Goal: Task Accomplishment & Management: Manage account settings

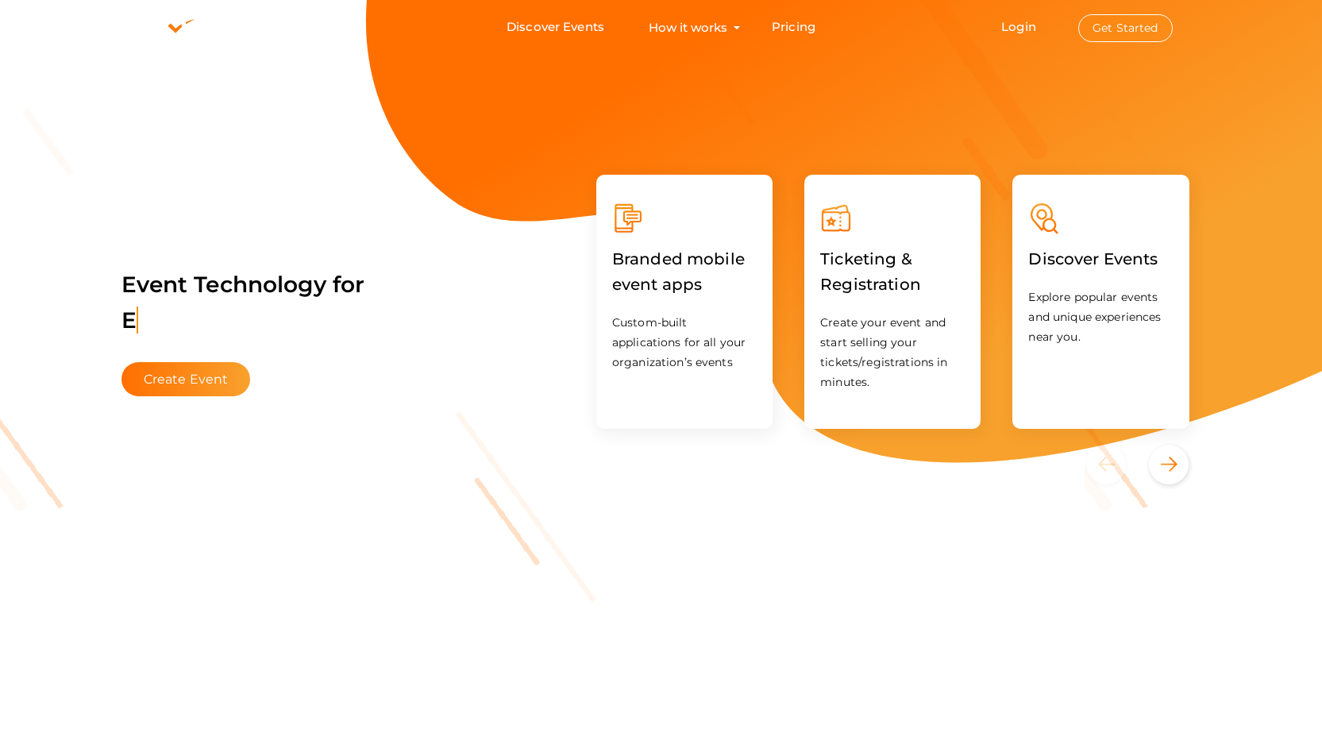
click at [1107, 38] on button "Get Started" at bounding box center [1125, 28] width 94 height 28
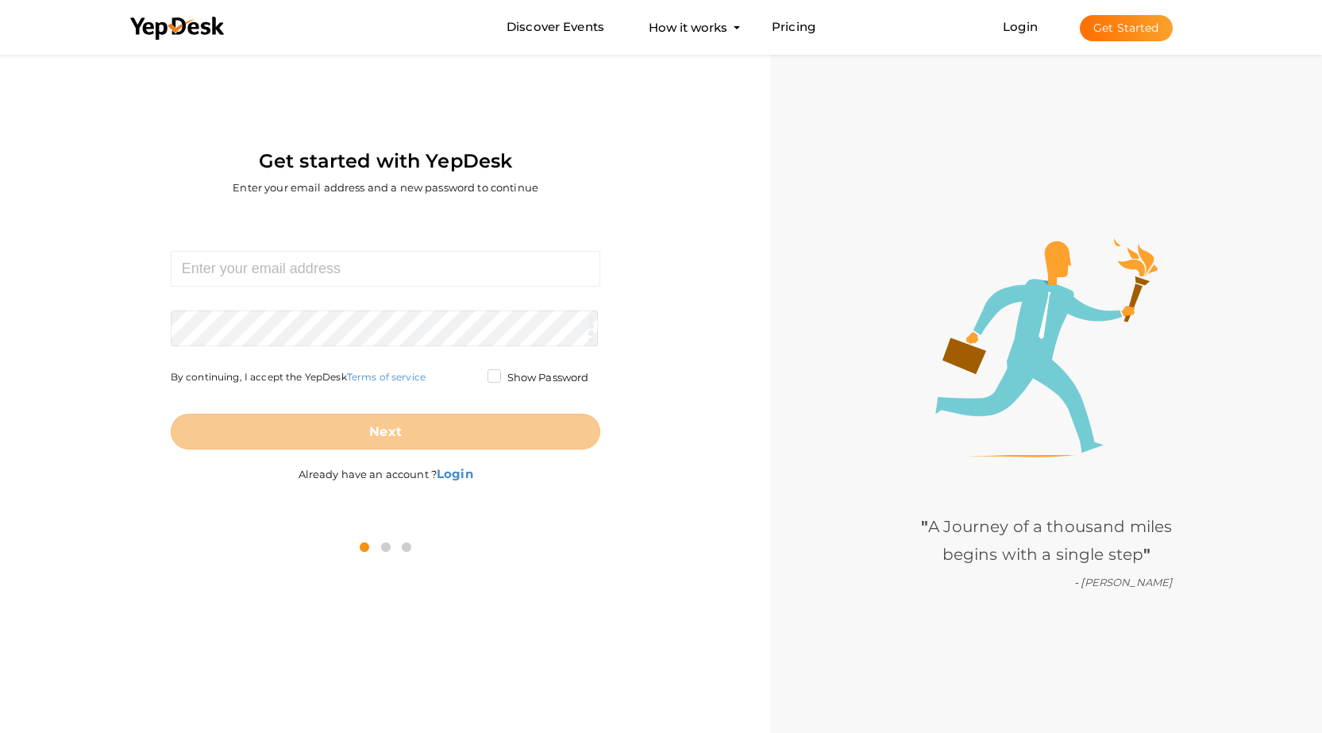
click at [1034, 40] on li "Login Get Started Branded mobile event apps YepDesk Meet Powerful Registration …" at bounding box center [1087, 27] width 233 height 52
click at [1031, 33] on link "Login" at bounding box center [1019, 26] width 35 height 15
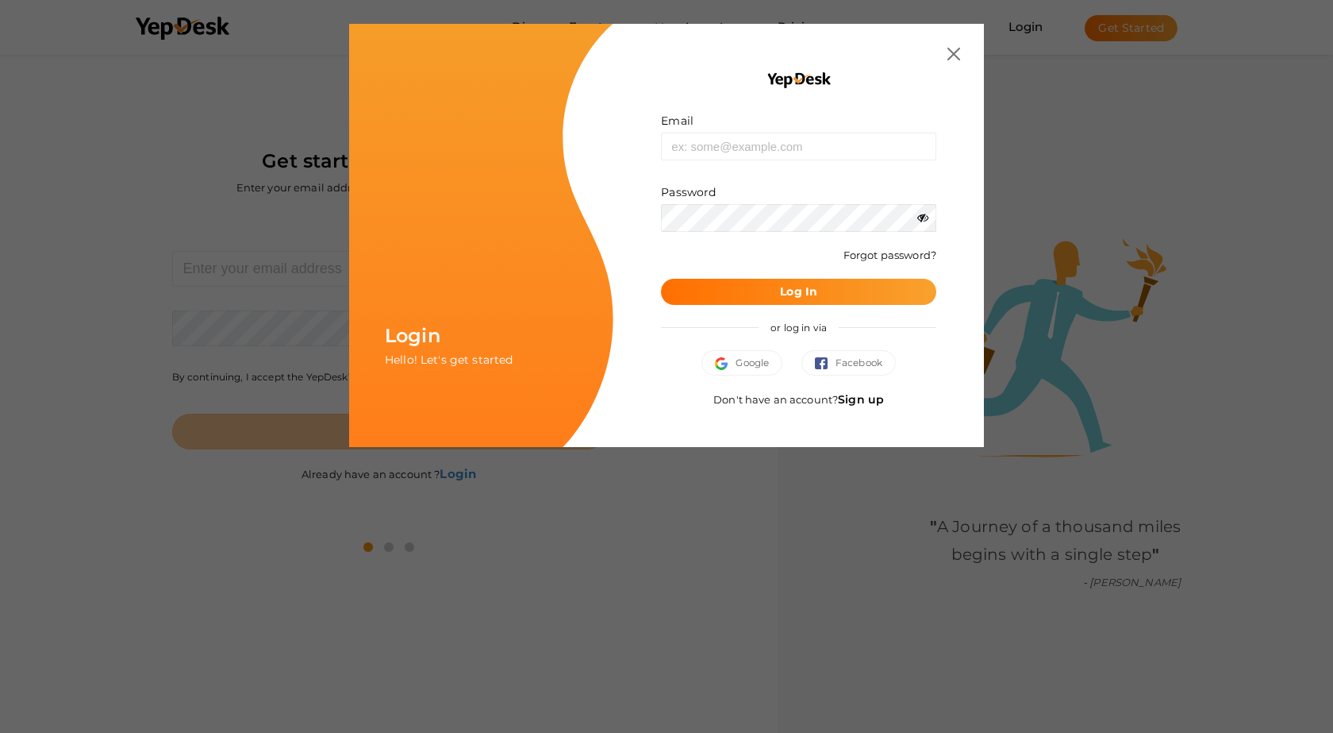
click at [857, 395] on link "Sign up" at bounding box center [861, 399] width 46 height 14
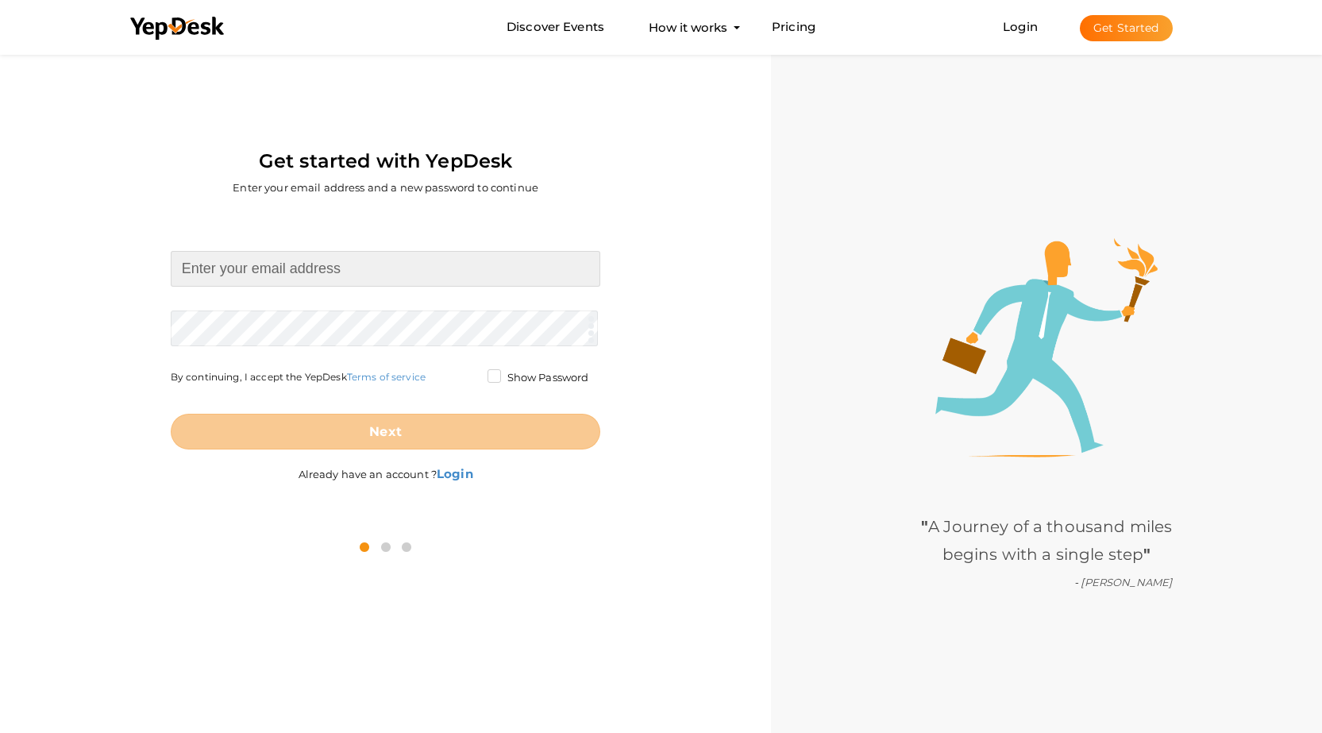
click at [333, 271] on input at bounding box center [386, 269] width 430 height 36
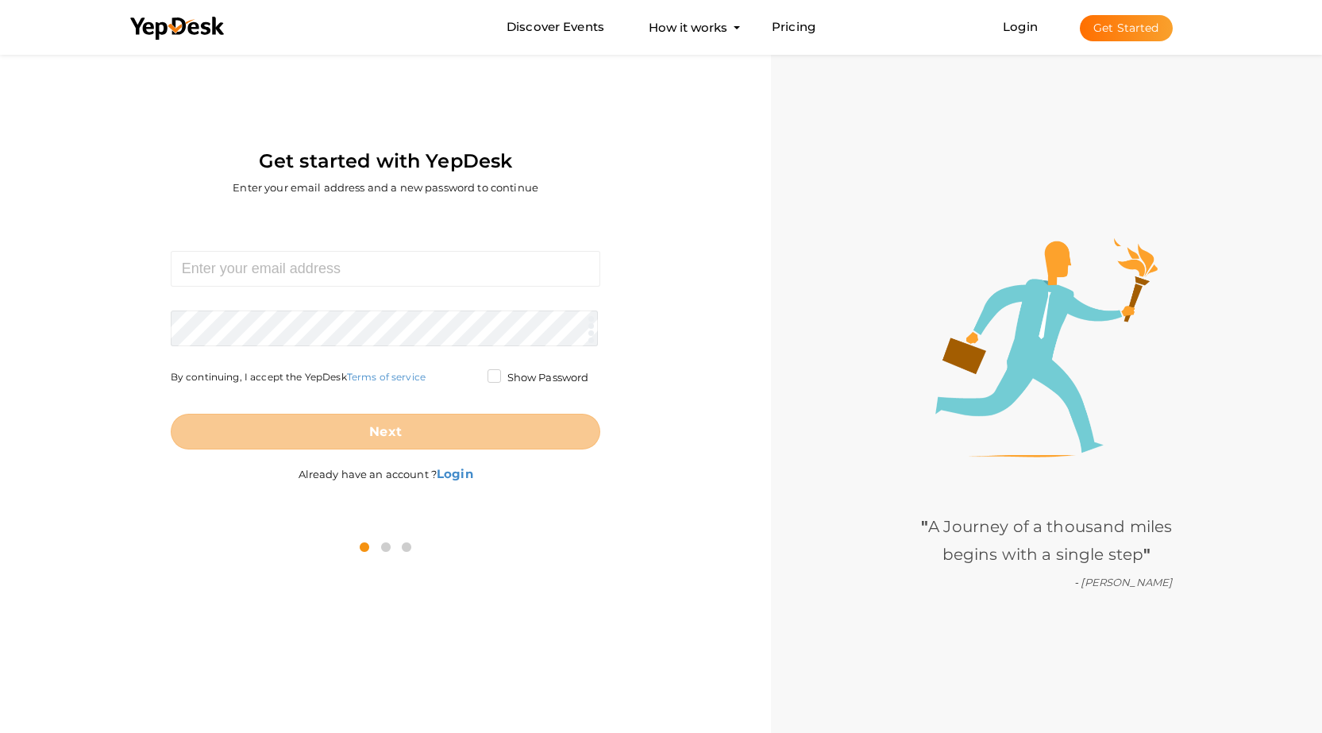
drag, startPoint x: 687, startPoint y: 483, endPoint x: 692, endPoint y: 476, distance: 8.4
click at [687, 483] on div "Required. Invalid email. Checking You already have a YepDesk account. Please Si…" at bounding box center [385, 368] width 747 height 309
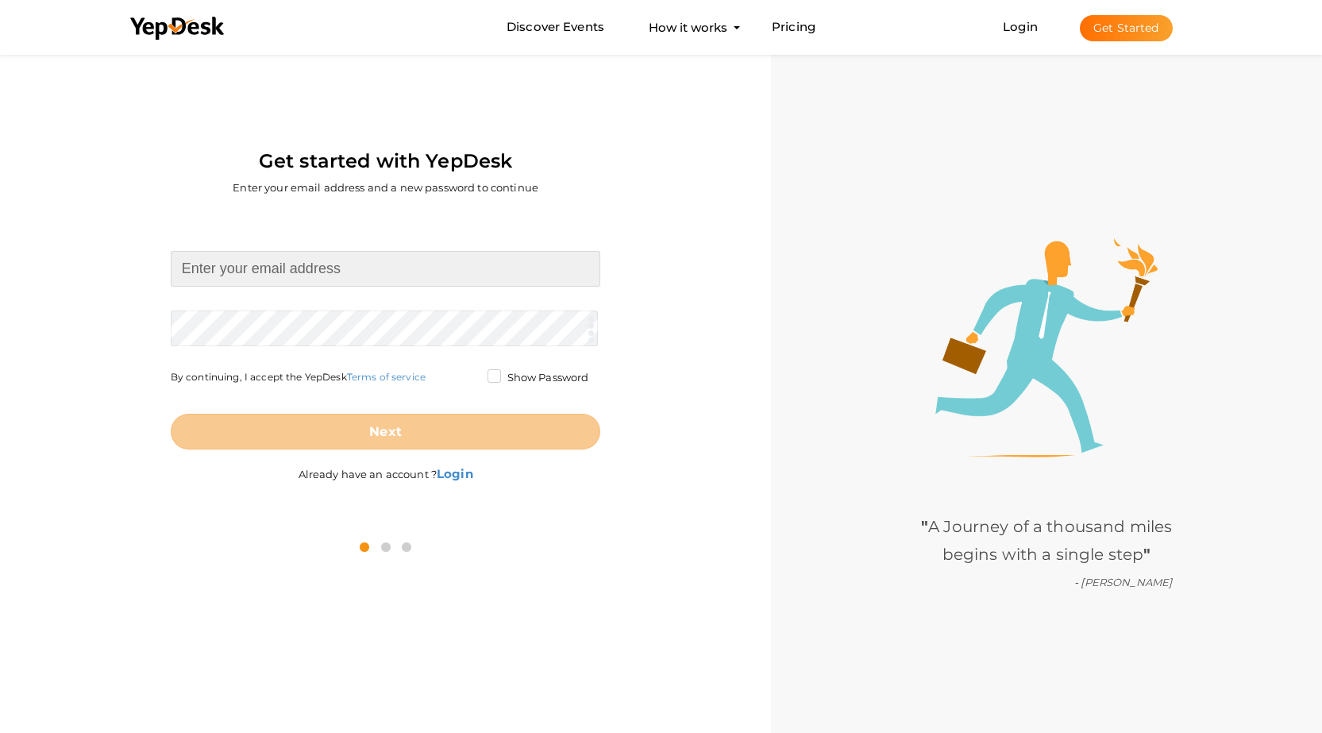
click at [344, 276] on input at bounding box center [386, 269] width 430 height 36
type input "[EMAIL_ADDRESS][DOMAIN_NAME]"
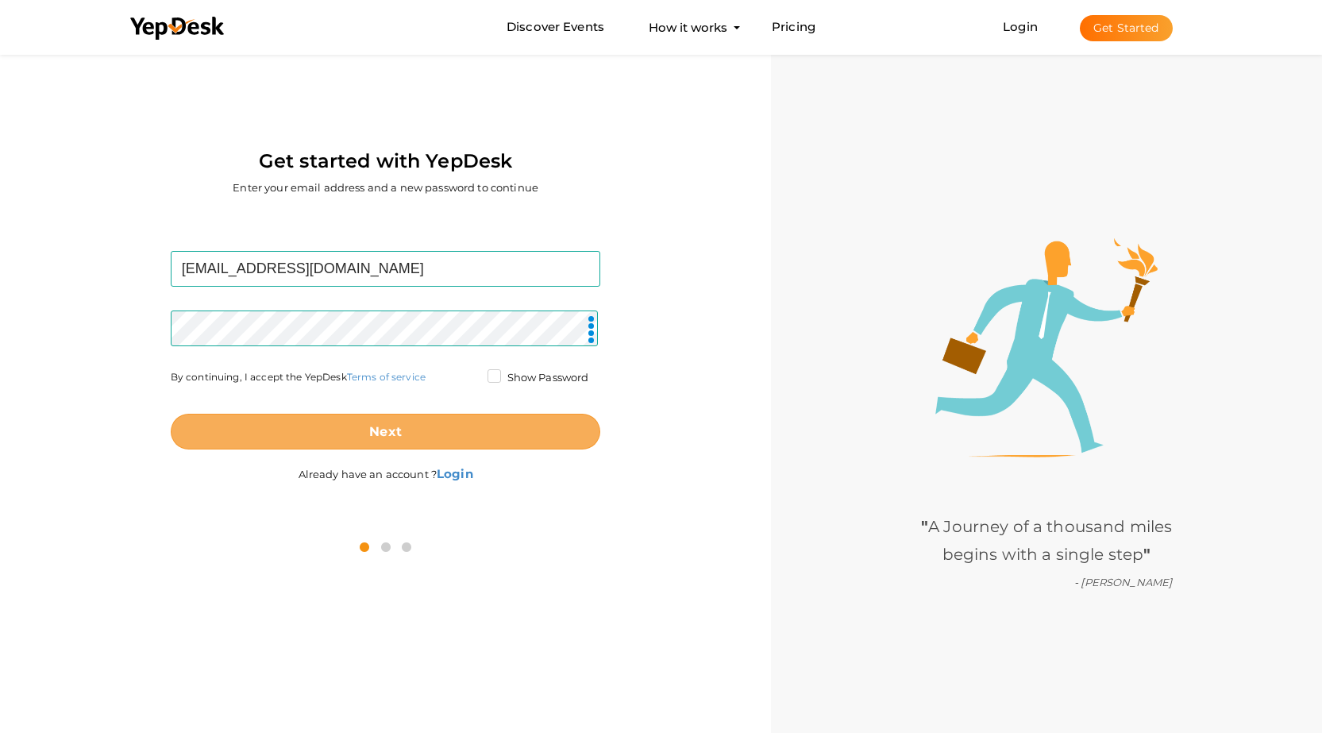
click at [306, 417] on button "Next" at bounding box center [386, 432] width 430 height 36
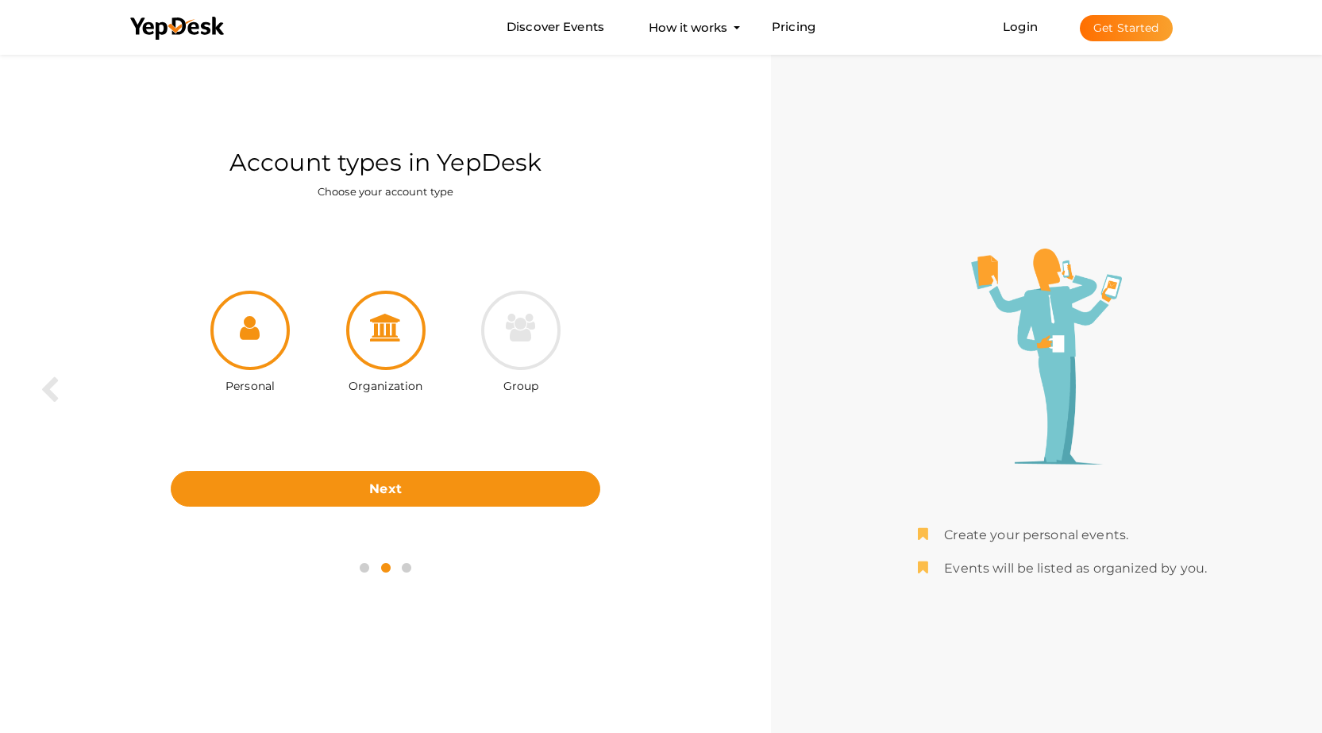
click at [387, 337] on icon at bounding box center [386, 328] width 32 height 28
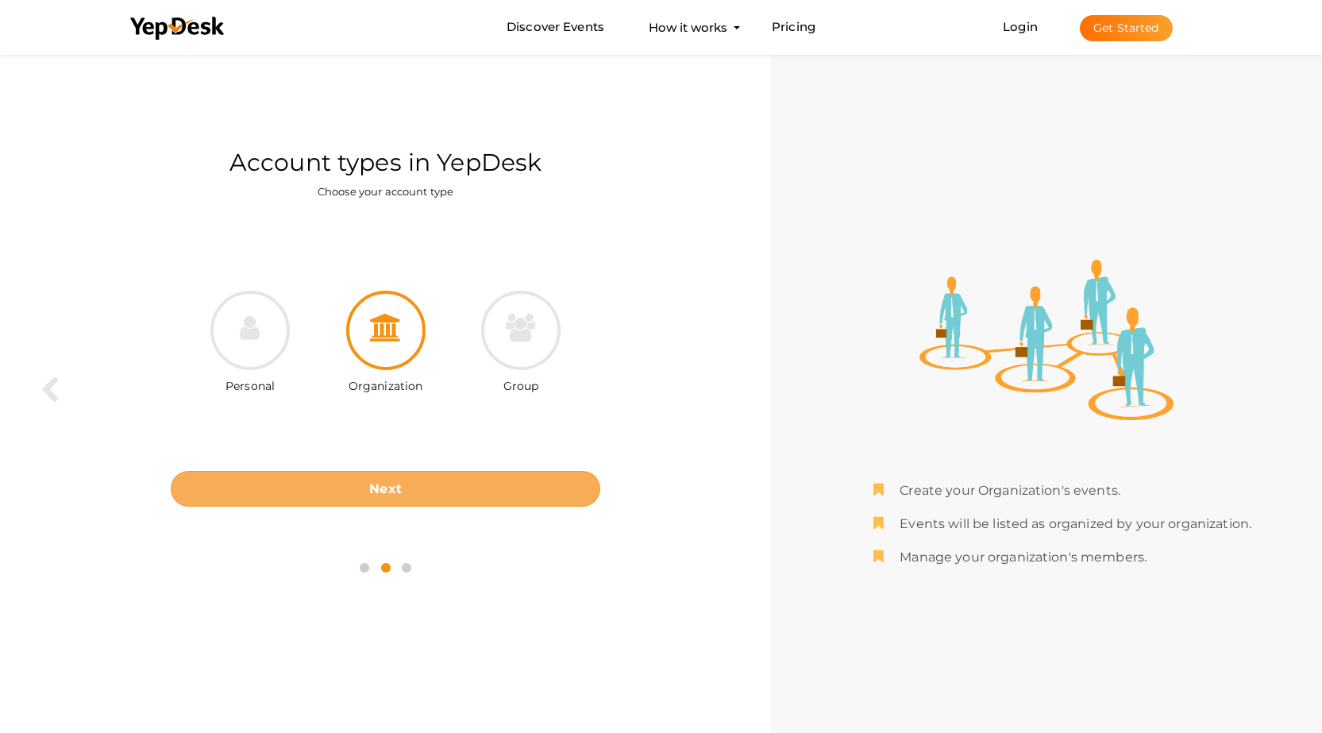
click at [410, 483] on button "Next" at bounding box center [386, 489] width 430 height 36
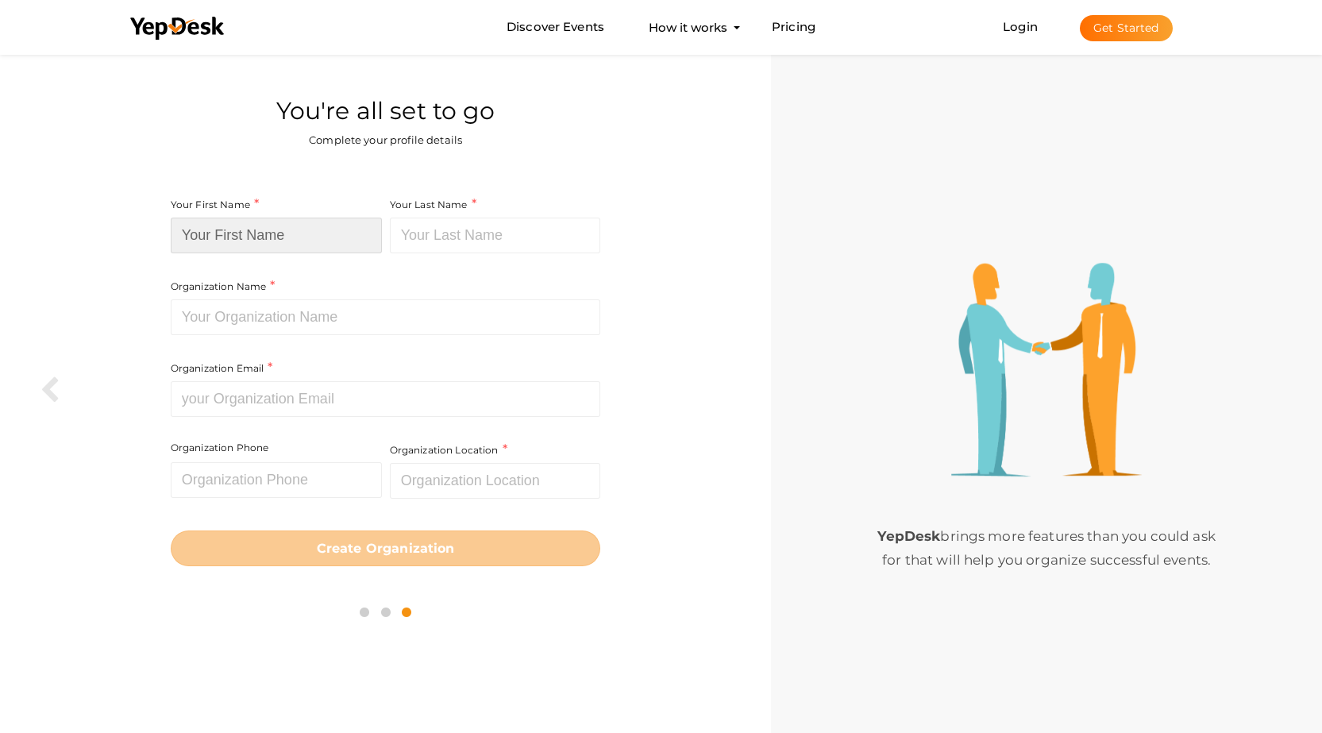
click at [294, 233] on input at bounding box center [276, 235] width 211 height 36
type input "BROWLUSH"
type input "CA"
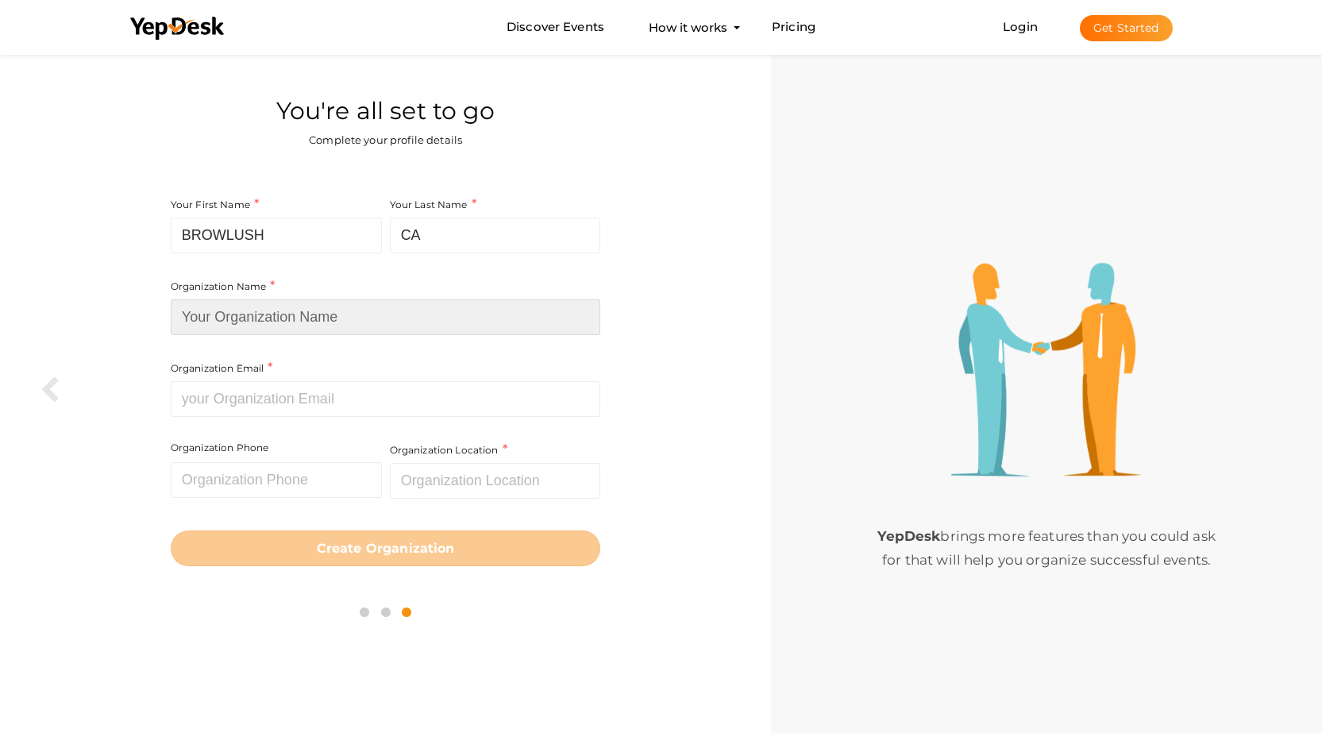
type input "BROWLUSH"
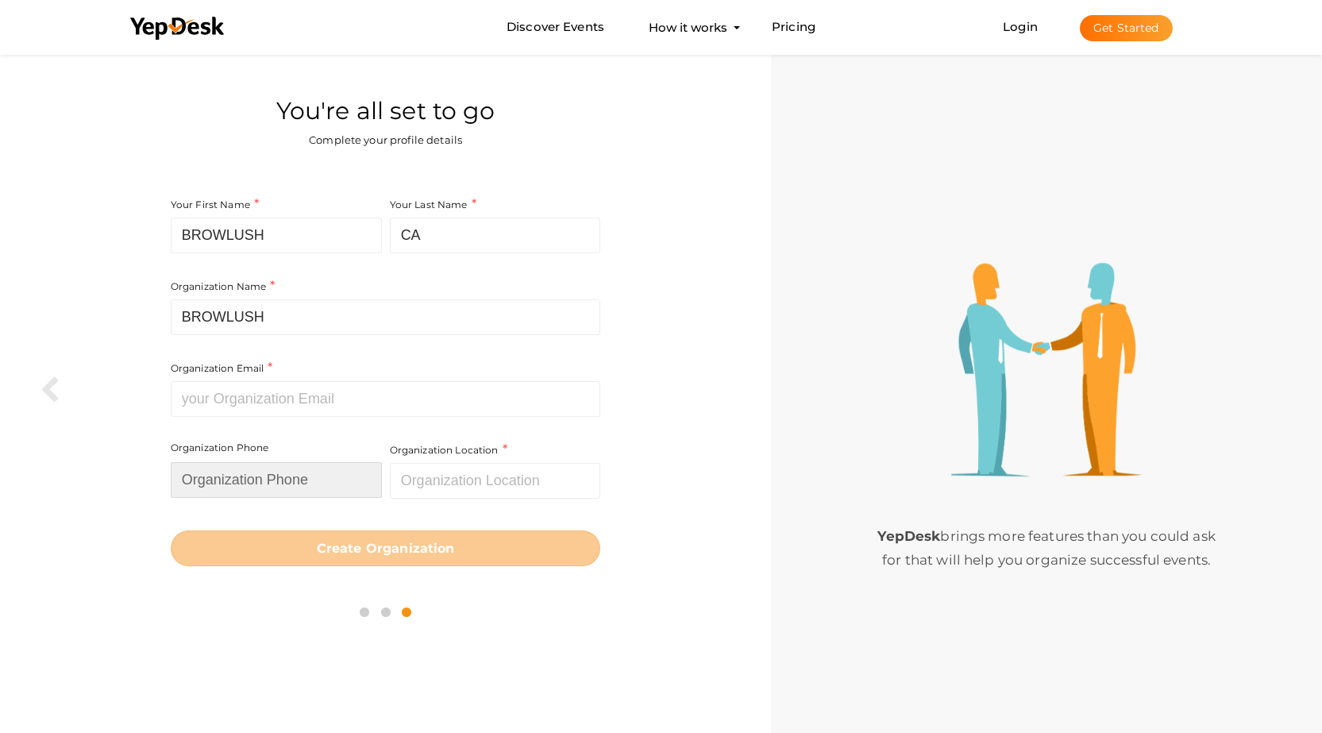
type input "3108012270"
type input "United States"
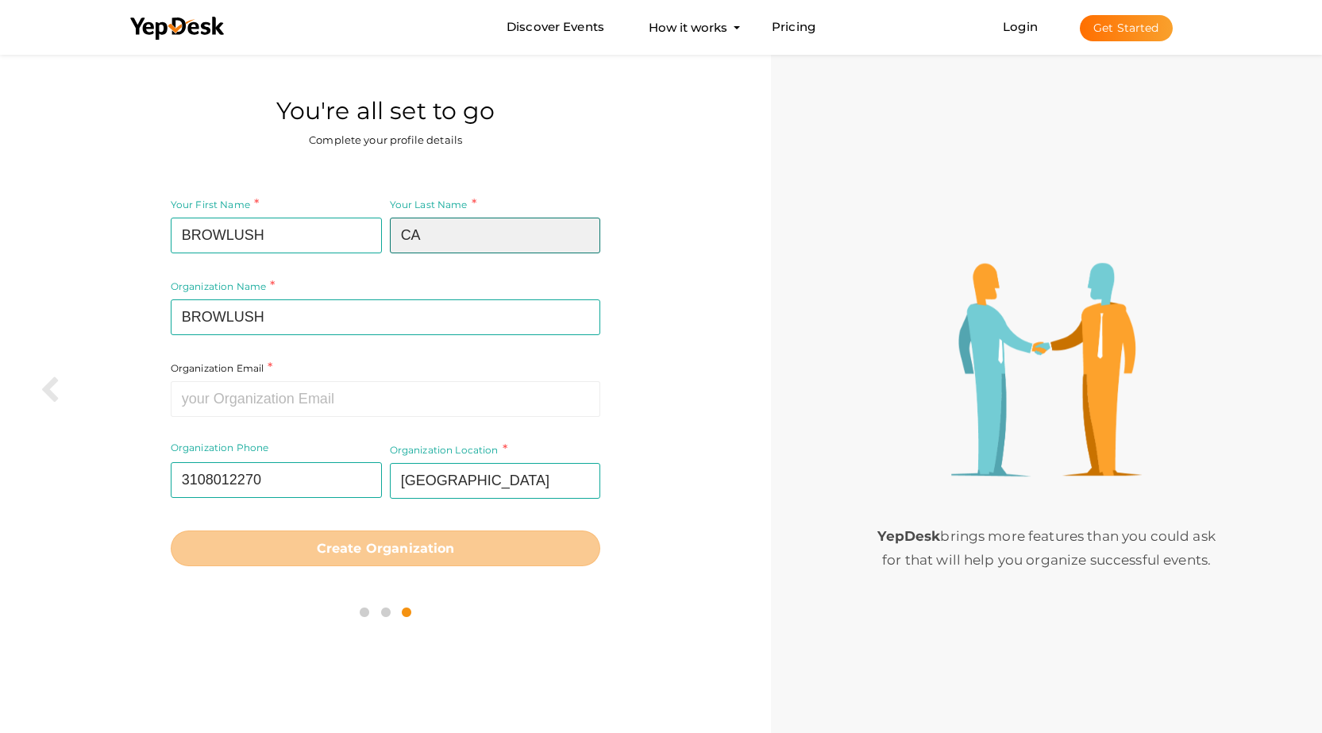
click at [441, 236] on input "CA" at bounding box center [495, 235] width 211 height 36
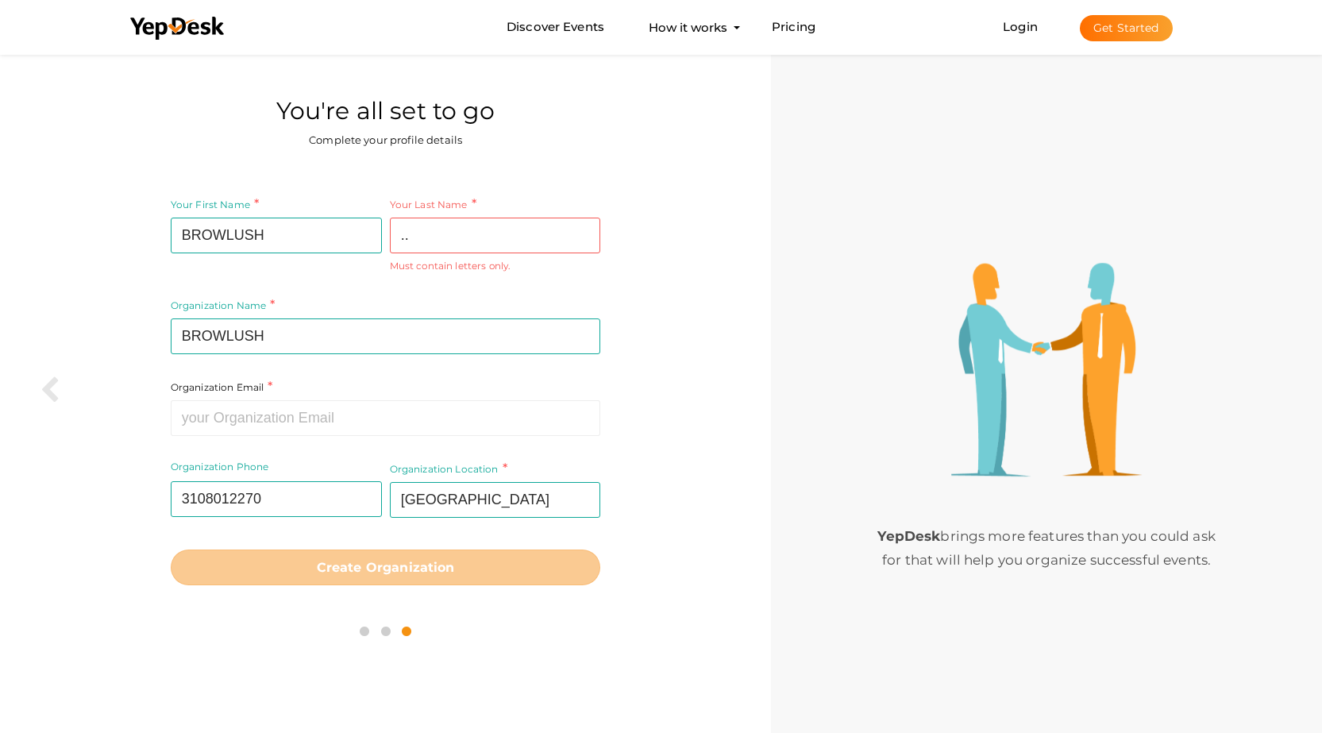
click at [394, 304] on div "Organization Name BROWLUSH Required. Between two and hundred characters Name al…" at bounding box center [386, 274] width 430 height 159
click at [437, 237] on input ".." at bounding box center [495, 235] width 211 height 36
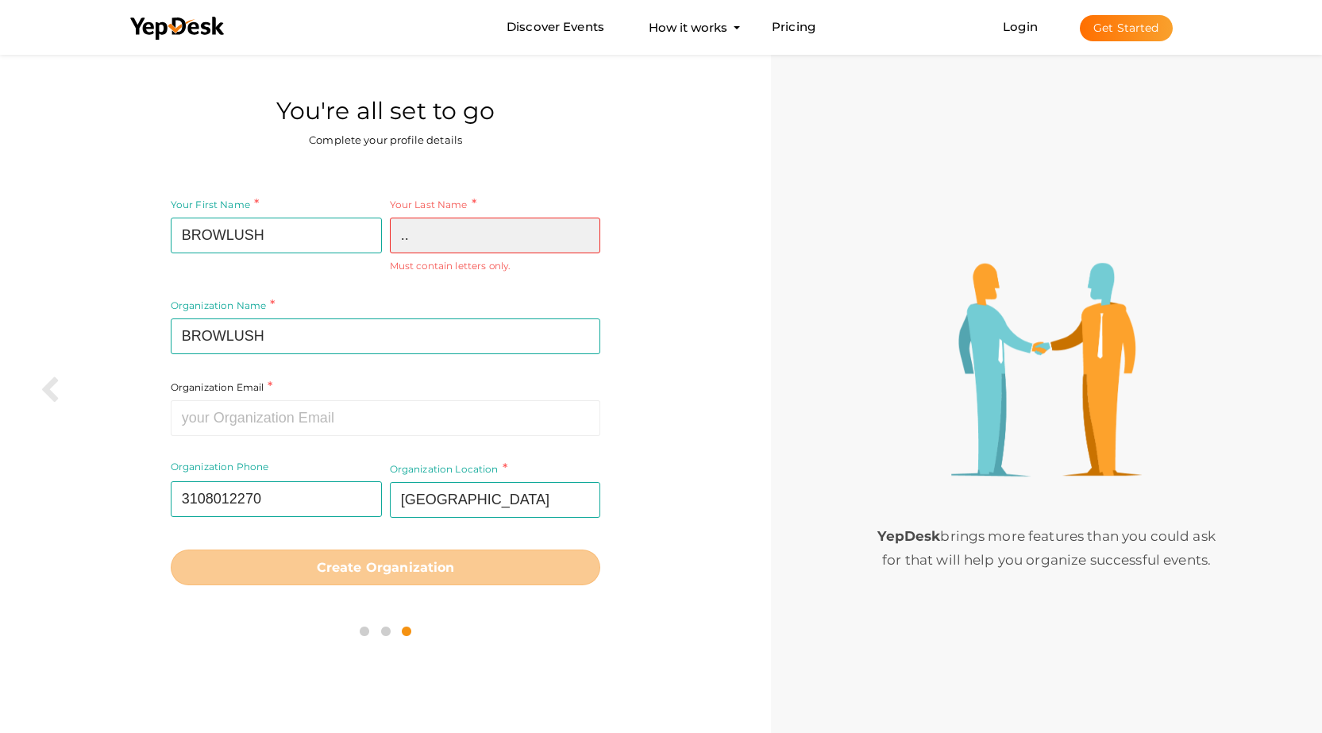
click at [437, 237] on input ".." at bounding box center [495, 235] width 211 height 36
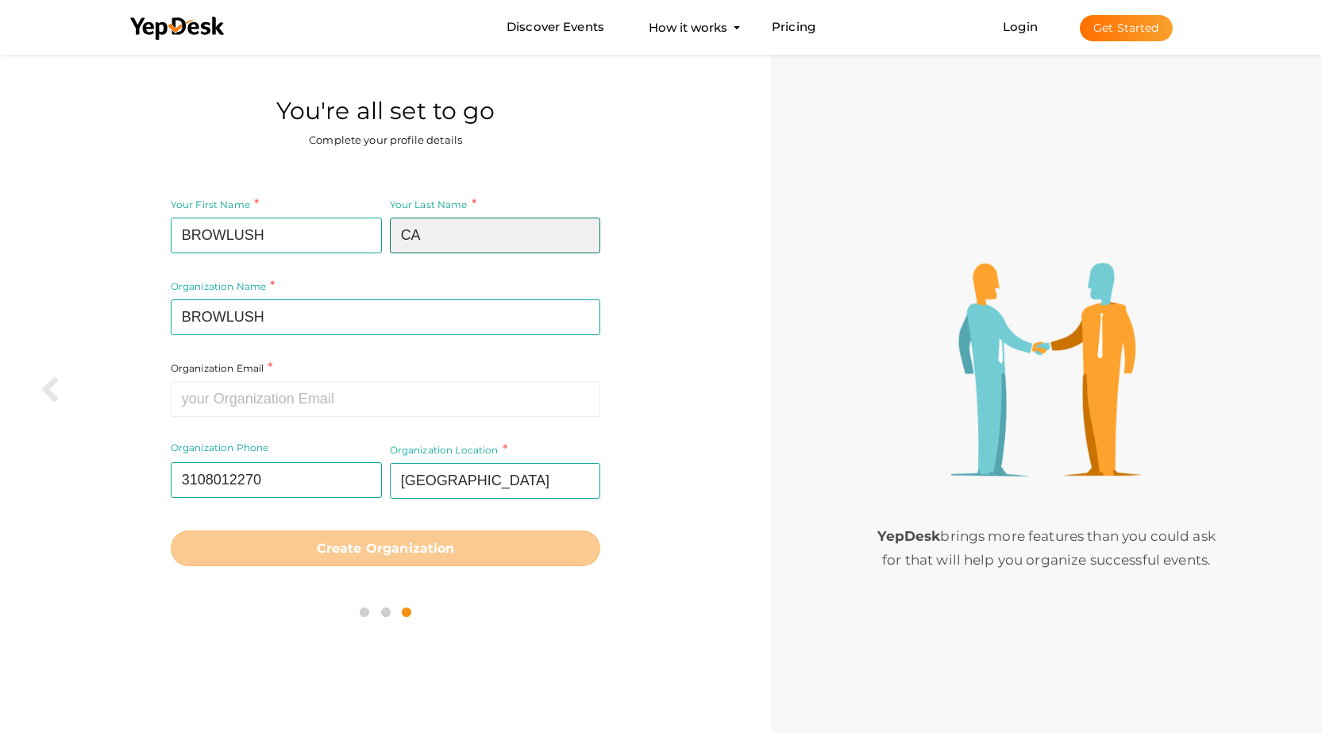
type input "CA"
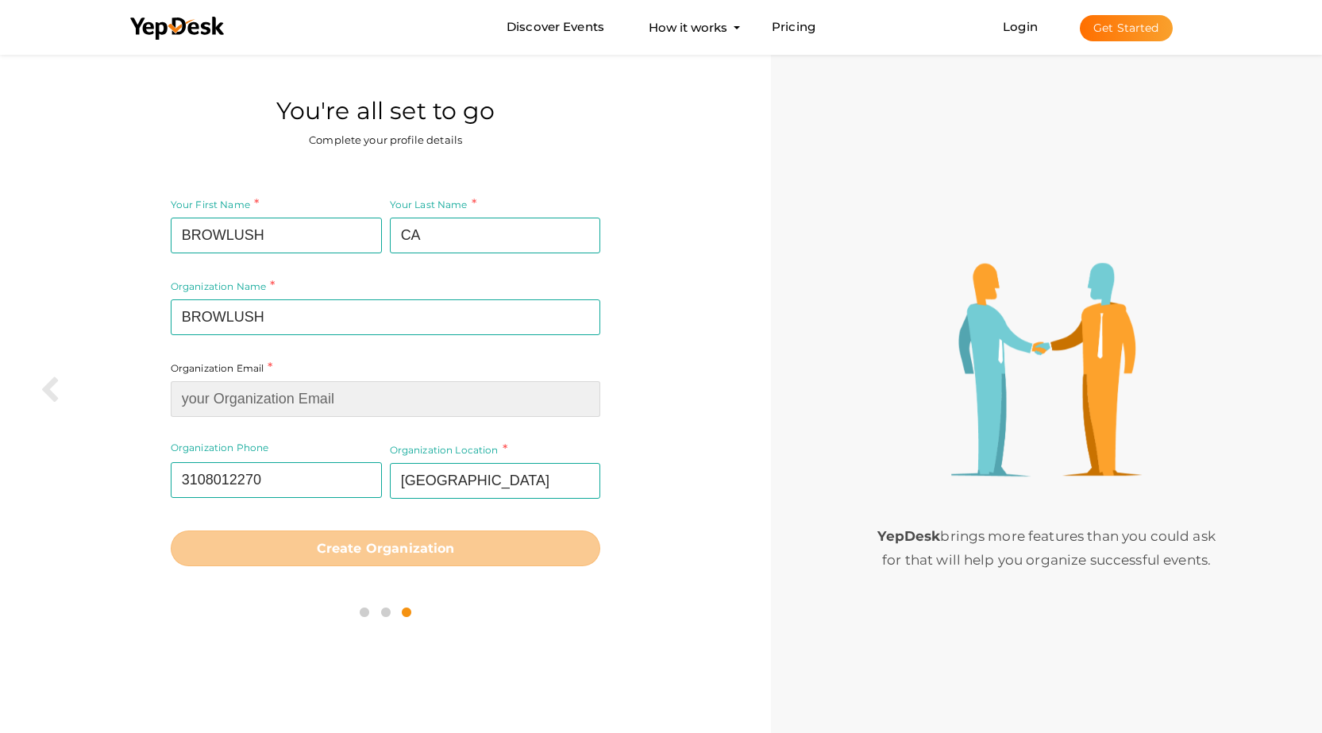
click at [374, 386] on input at bounding box center [386, 399] width 430 height 36
click at [300, 392] on input at bounding box center [386, 399] width 430 height 36
paste input "lucia@browlush.com"
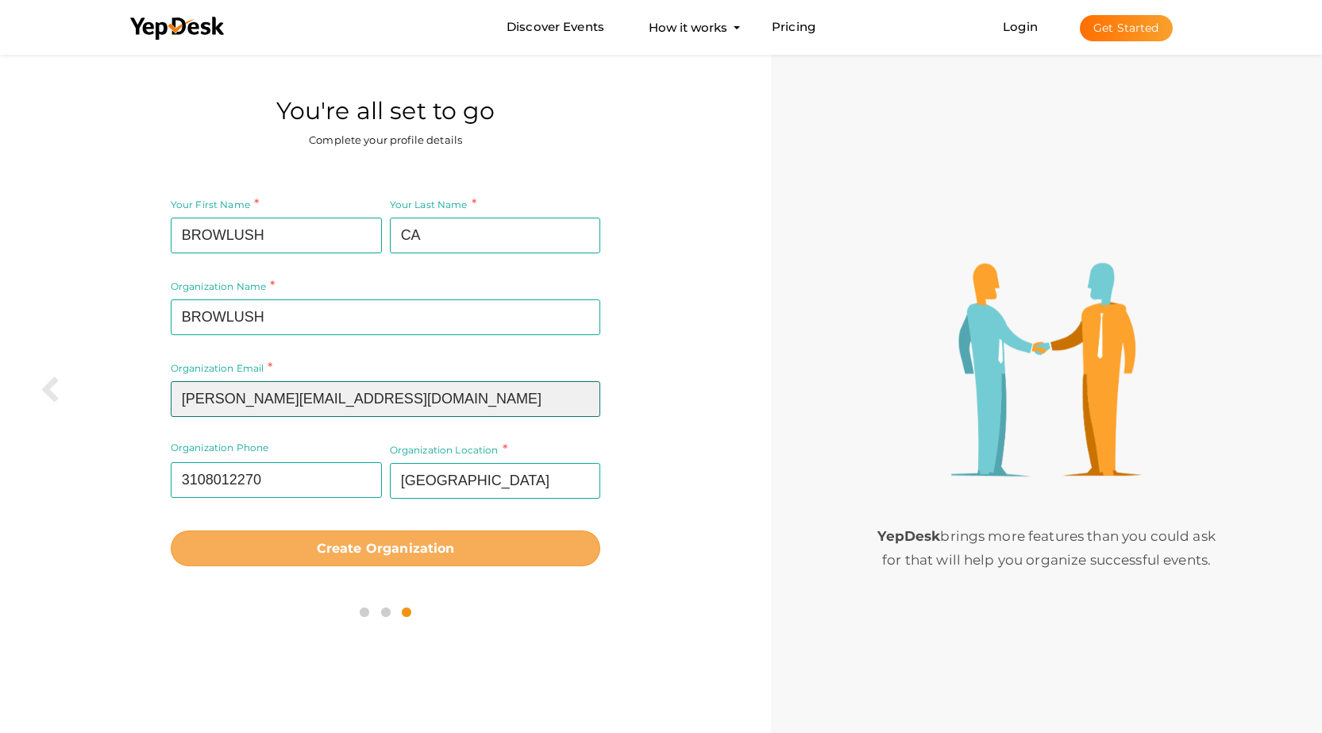
type input "lucia@browlush.com"
click at [407, 541] on b "Create Organization" at bounding box center [386, 548] width 138 height 15
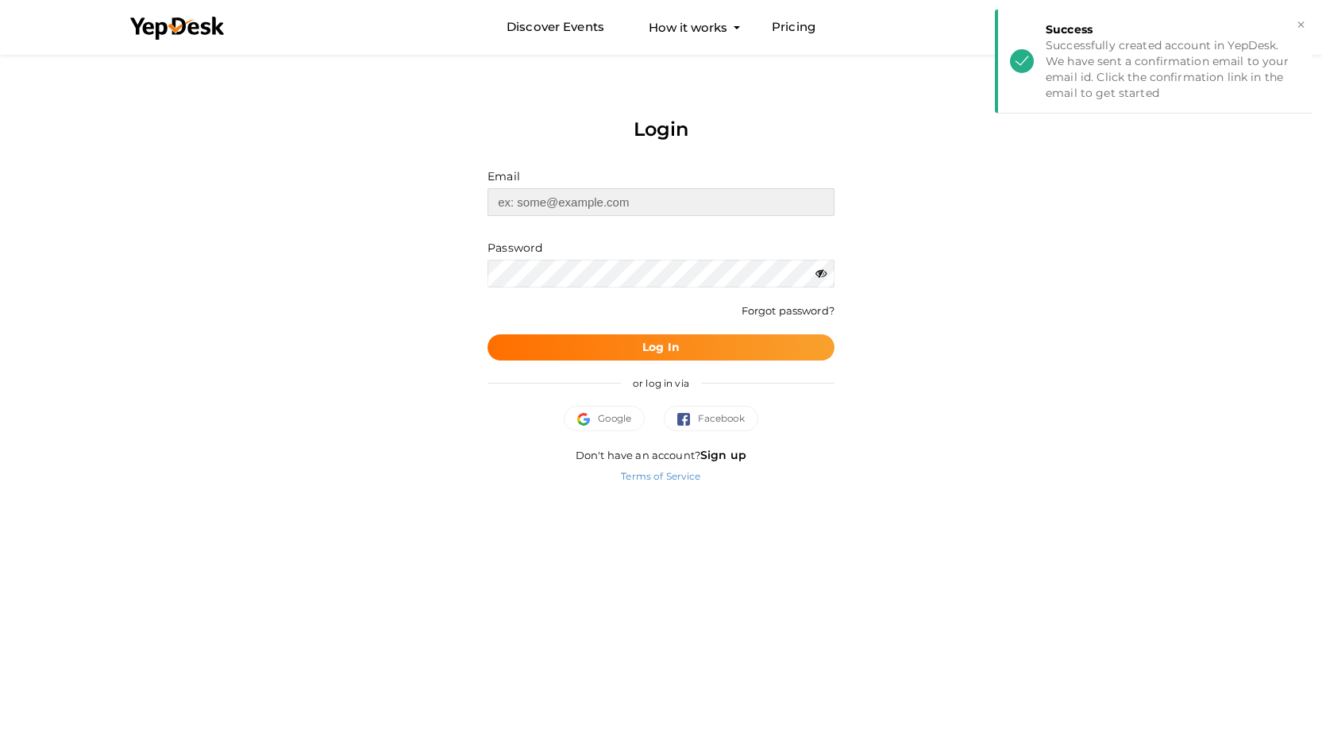
type input "[EMAIL_ADDRESS][DOMAIN_NAME]"
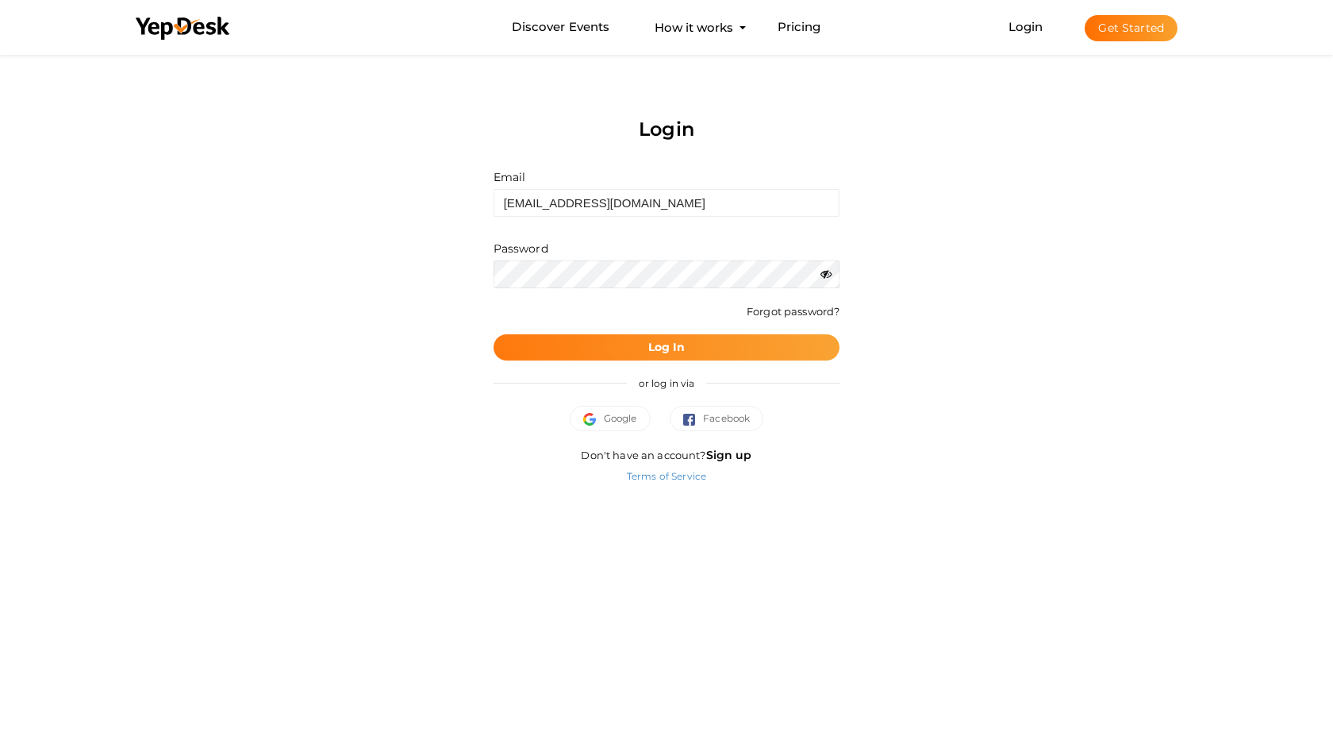
click at [652, 344] on b "Log In" at bounding box center [666, 347] width 37 height 14
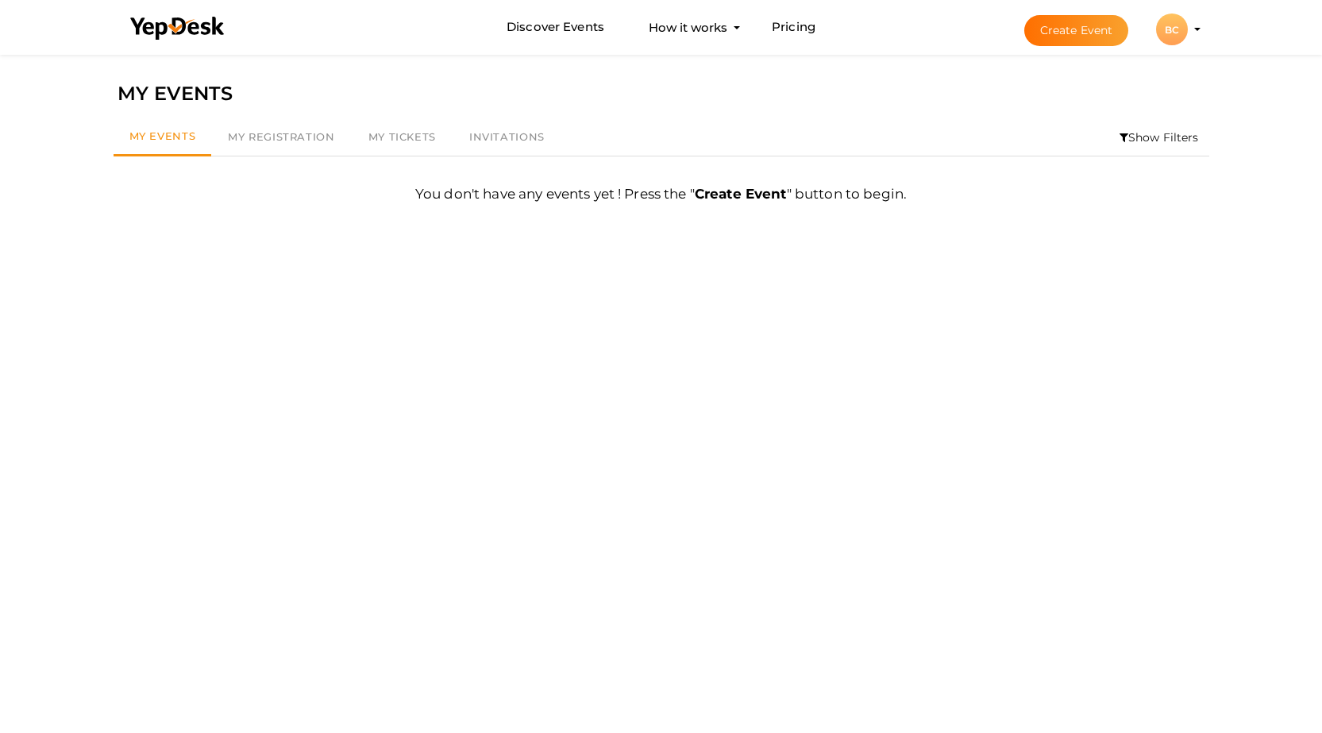
click at [1190, 28] on button "BC BC BROWLUSH CA browlushca@proton.me Personal Profile My Events Admin Switch …" at bounding box center [1171, 29] width 41 height 33
click at [1183, 33] on div "BC" at bounding box center [1172, 29] width 32 height 32
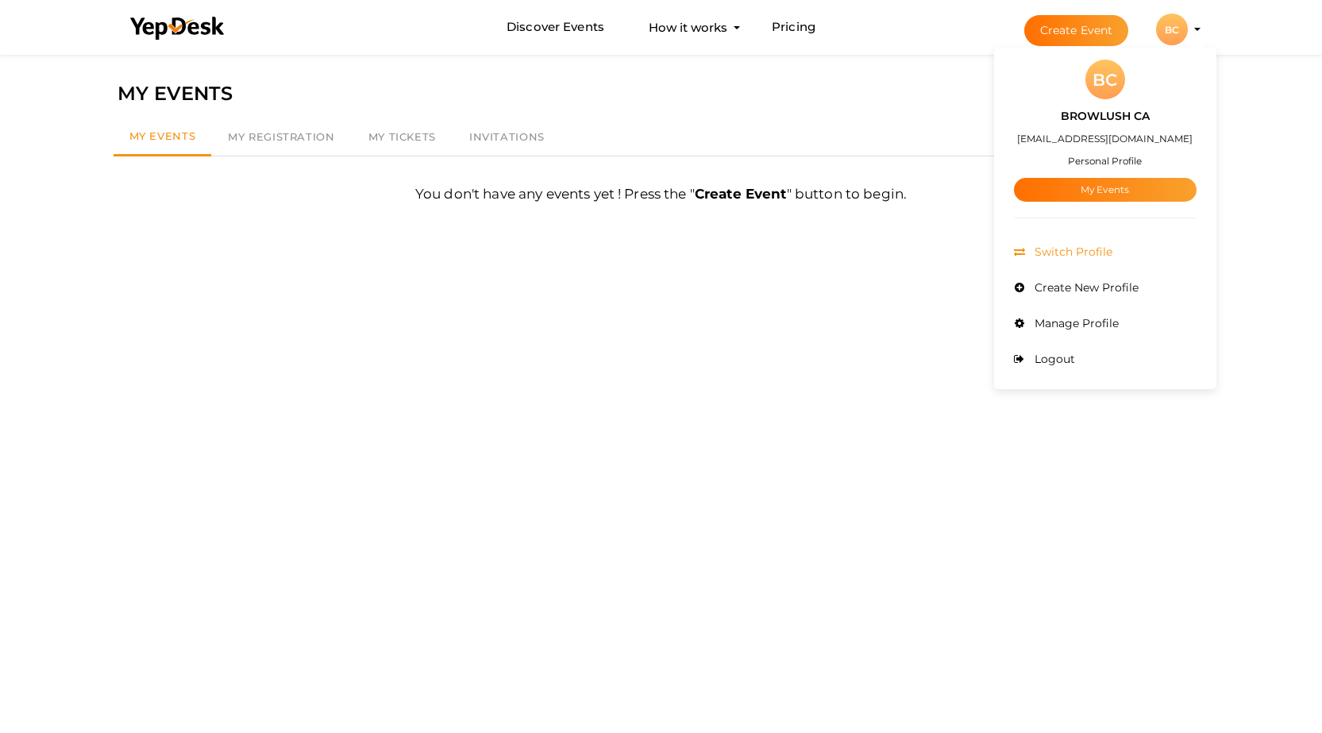
click at [1081, 252] on span "Switch Profile" at bounding box center [1071, 251] width 82 height 14
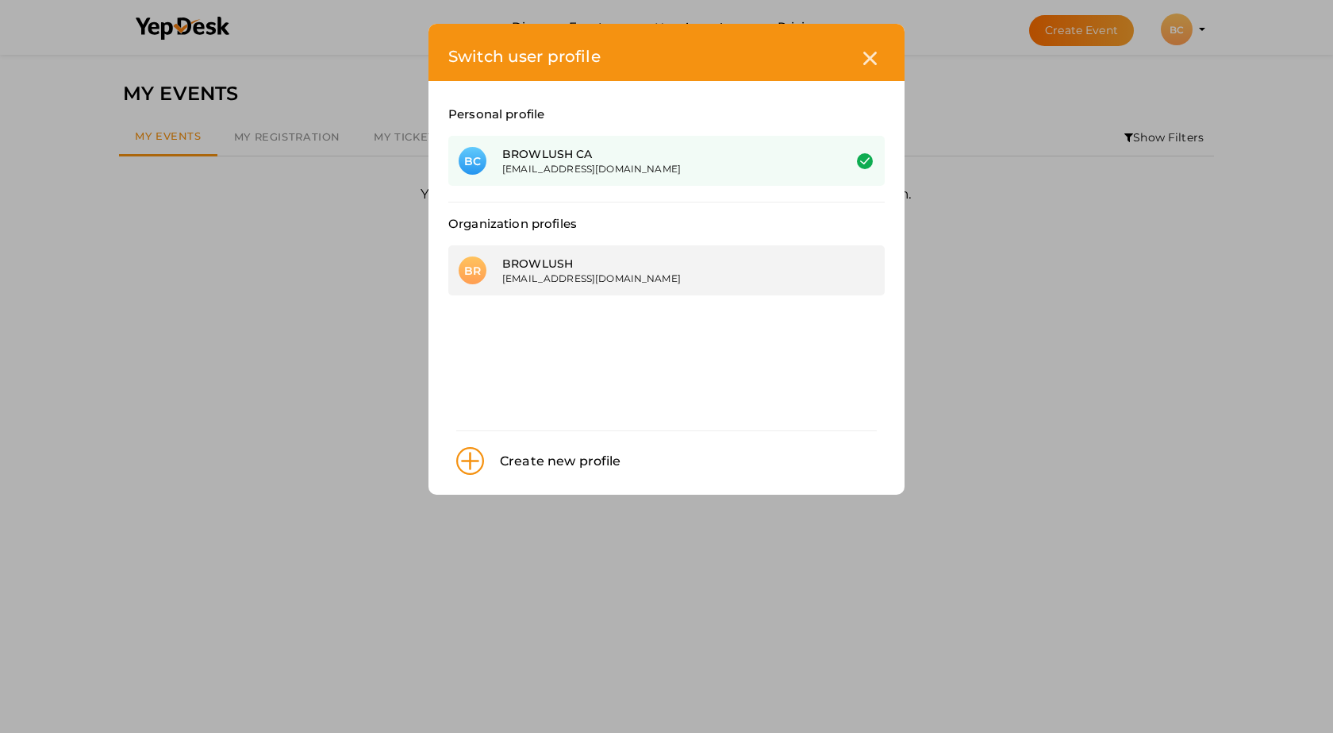
click at [597, 272] on div "[EMAIL_ADDRESS][DOMAIN_NAME]" at bounding box center [660, 277] width 317 height 13
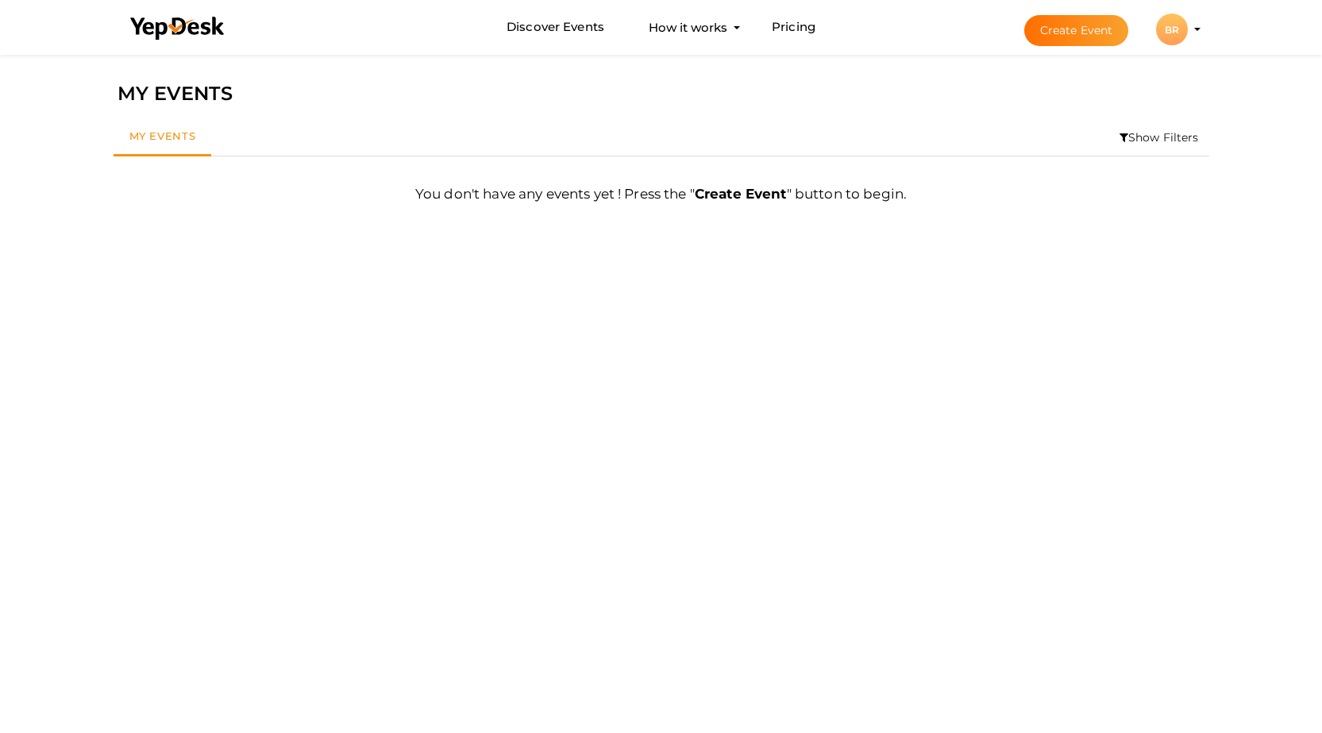
click at [1162, 40] on div "BR" at bounding box center [1172, 29] width 32 height 32
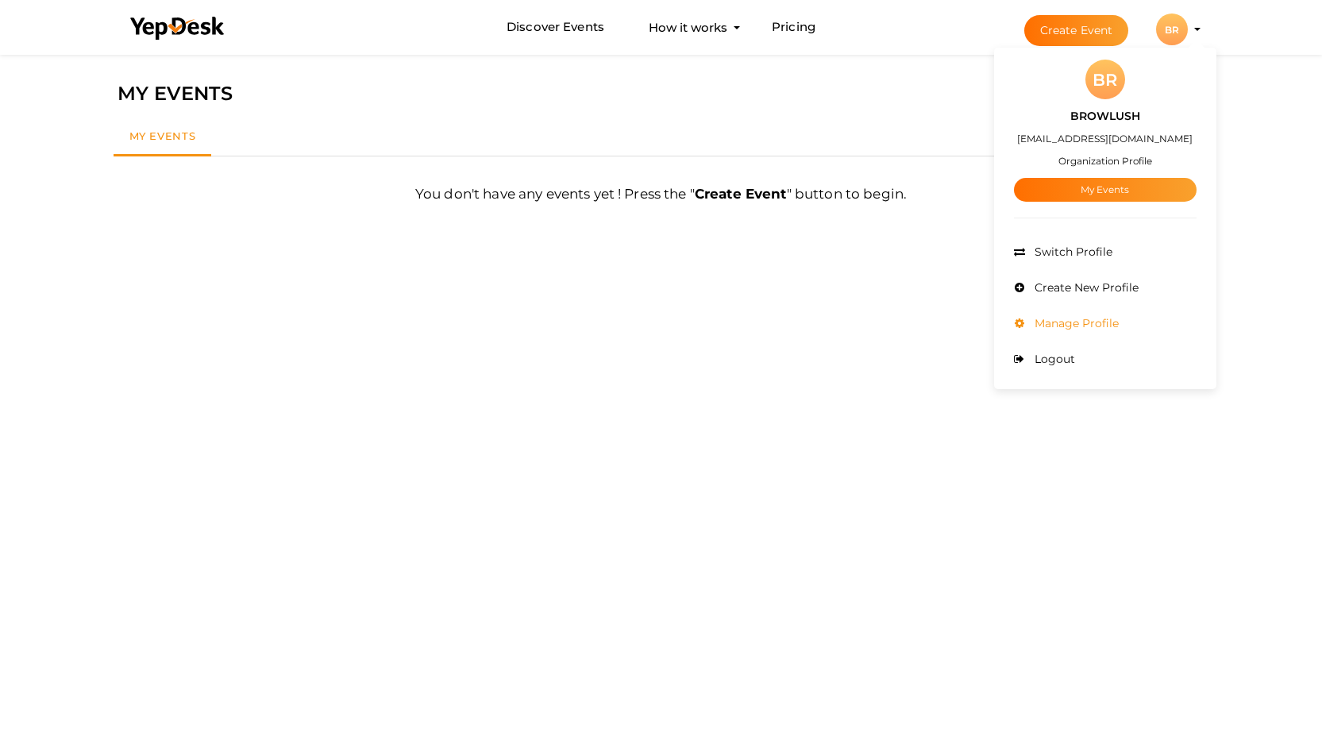
click at [1070, 326] on span "Manage Profile" at bounding box center [1074, 323] width 88 height 14
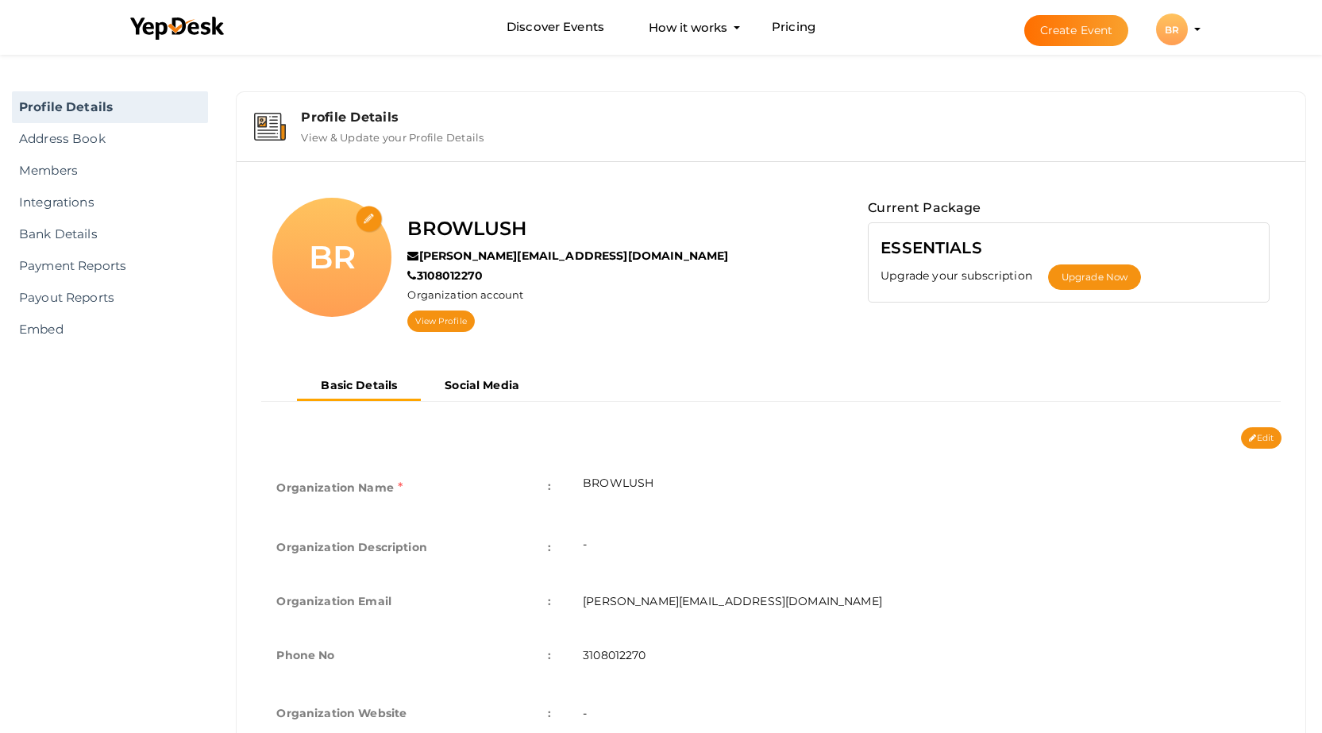
click at [360, 254] on div "BR" at bounding box center [331, 257] width 119 height 119
click at [361, 223] on input "file" at bounding box center [370, 220] width 28 height 28
type input "C:\fakepath\BROLUSH- LOGO..jpg"
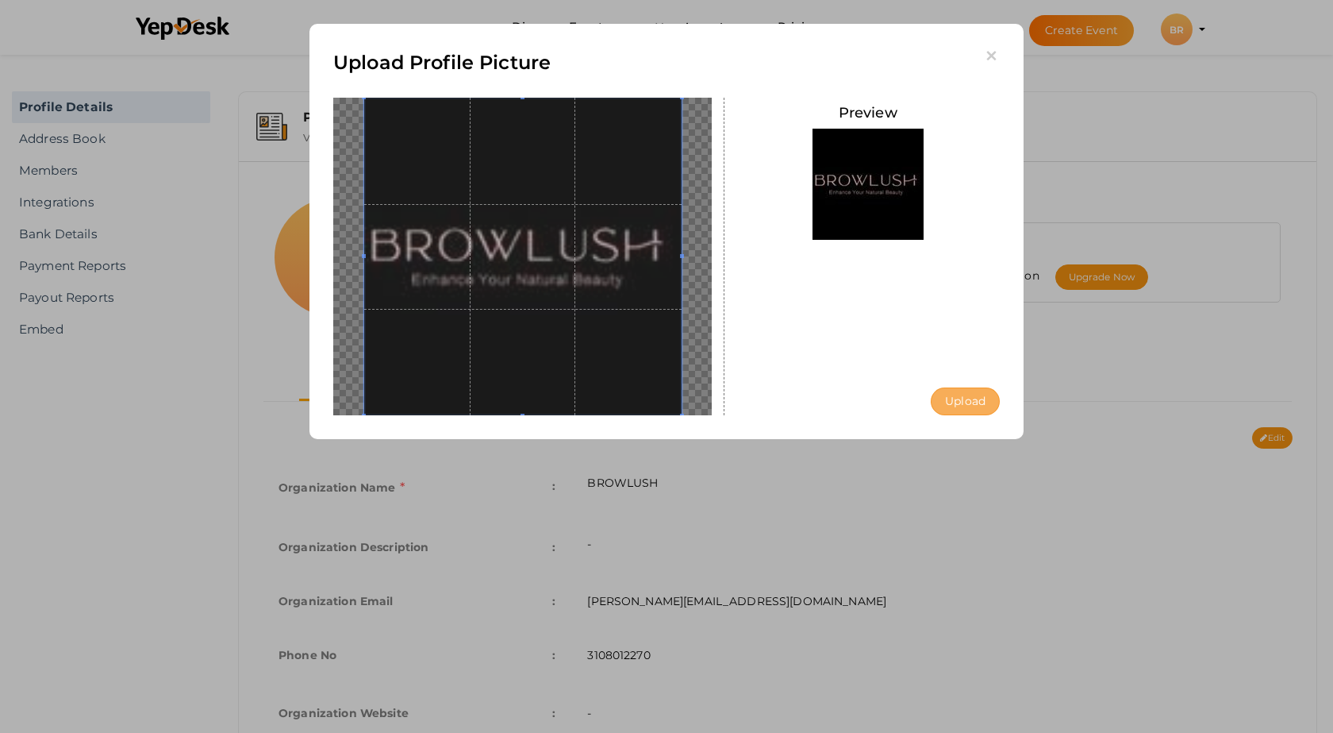
click at [960, 395] on button "Upload" at bounding box center [965, 401] width 69 height 28
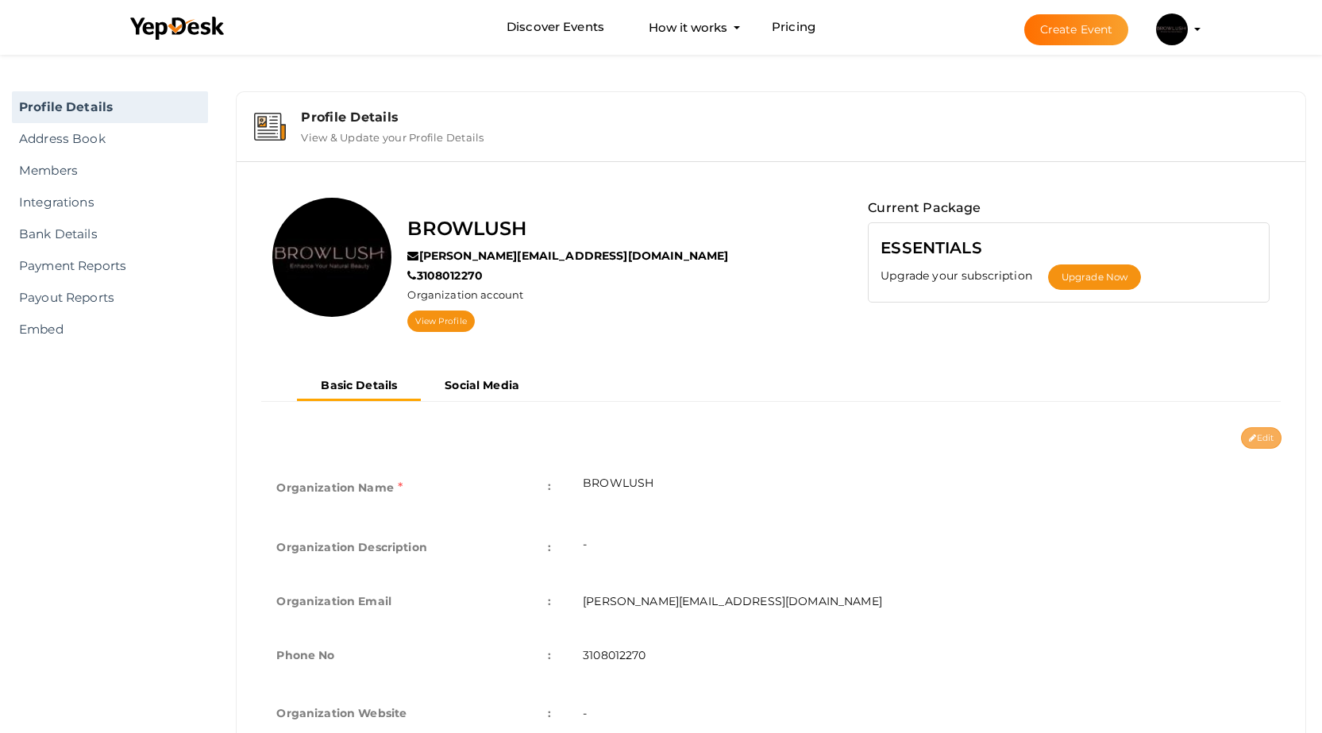
click at [1256, 441] on button "Edit" at bounding box center [1261, 437] width 40 height 21
type input "BROWLUSH"
type input "[PERSON_NAME][EMAIL_ADDRESS][DOMAIN_NAME]"
type input "3108012270"
select select "9"
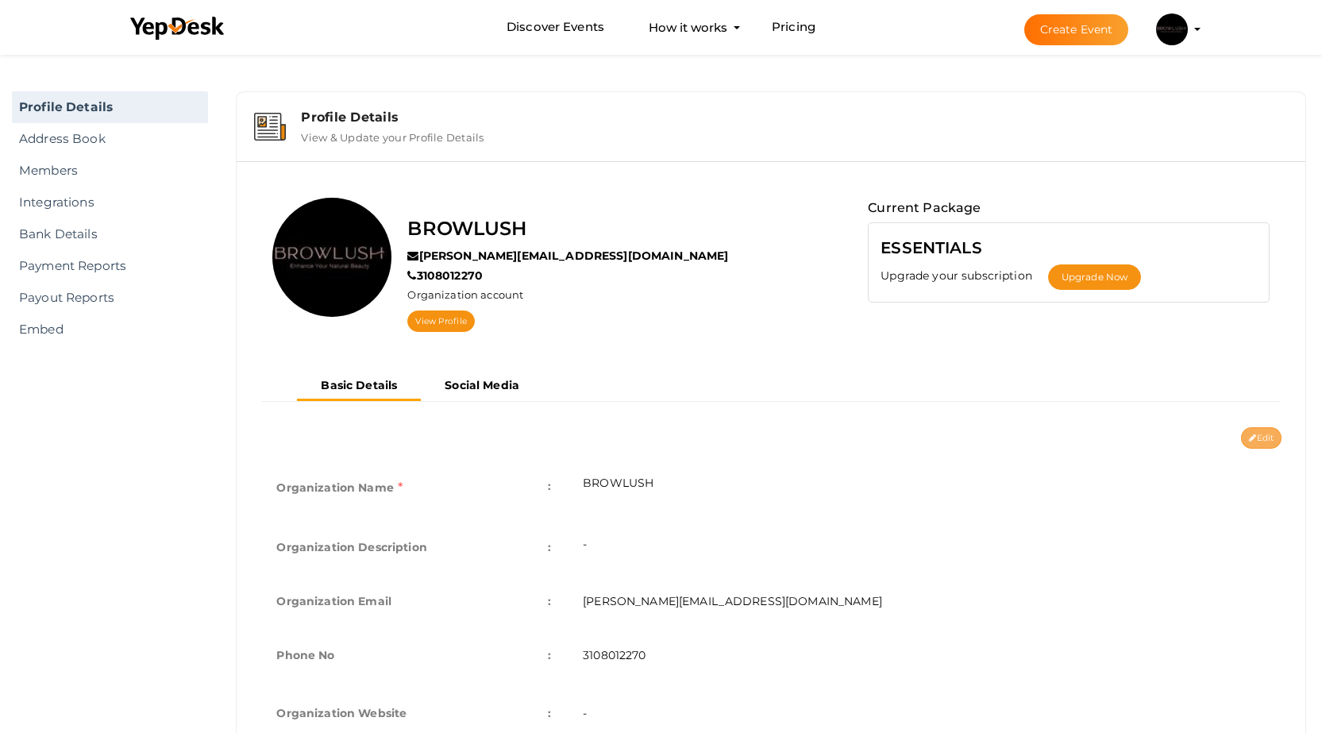
type input "[GEOGRAPHIC_DATA]"
type input "browlush"
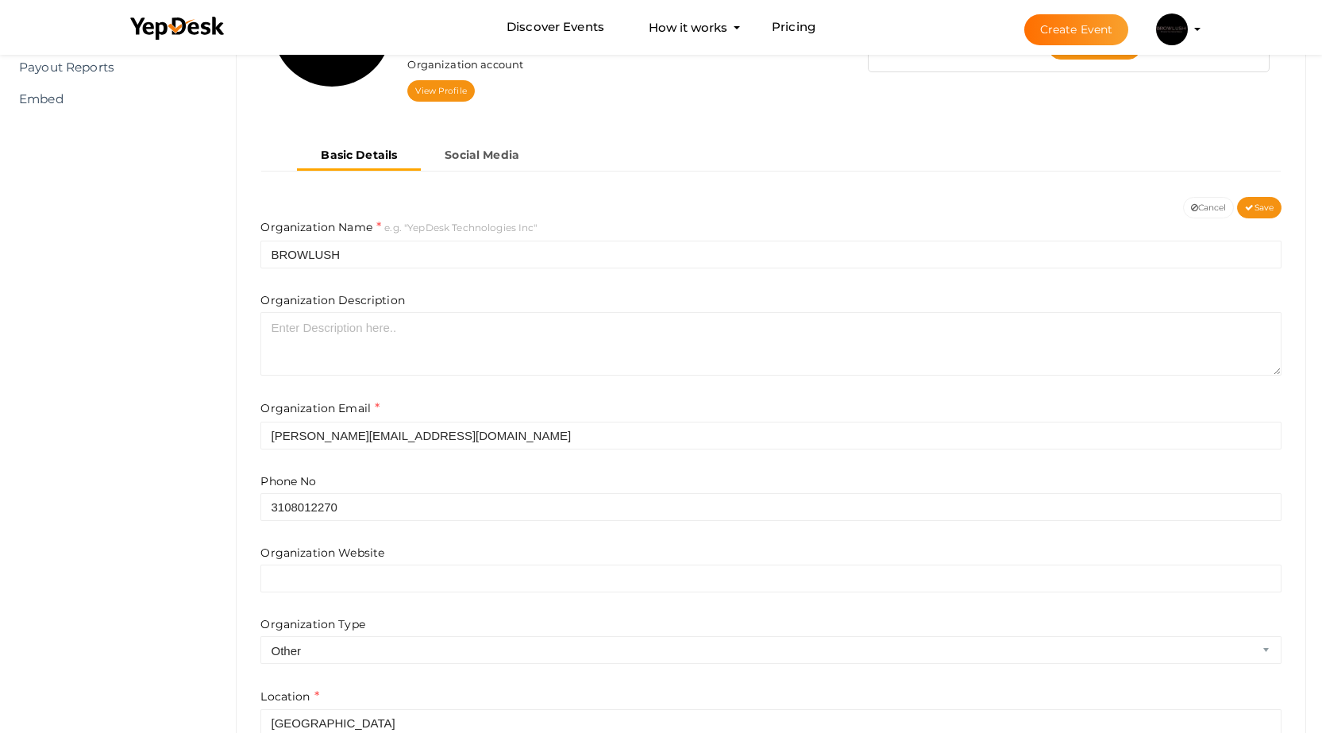
scroll to position [238, 0]
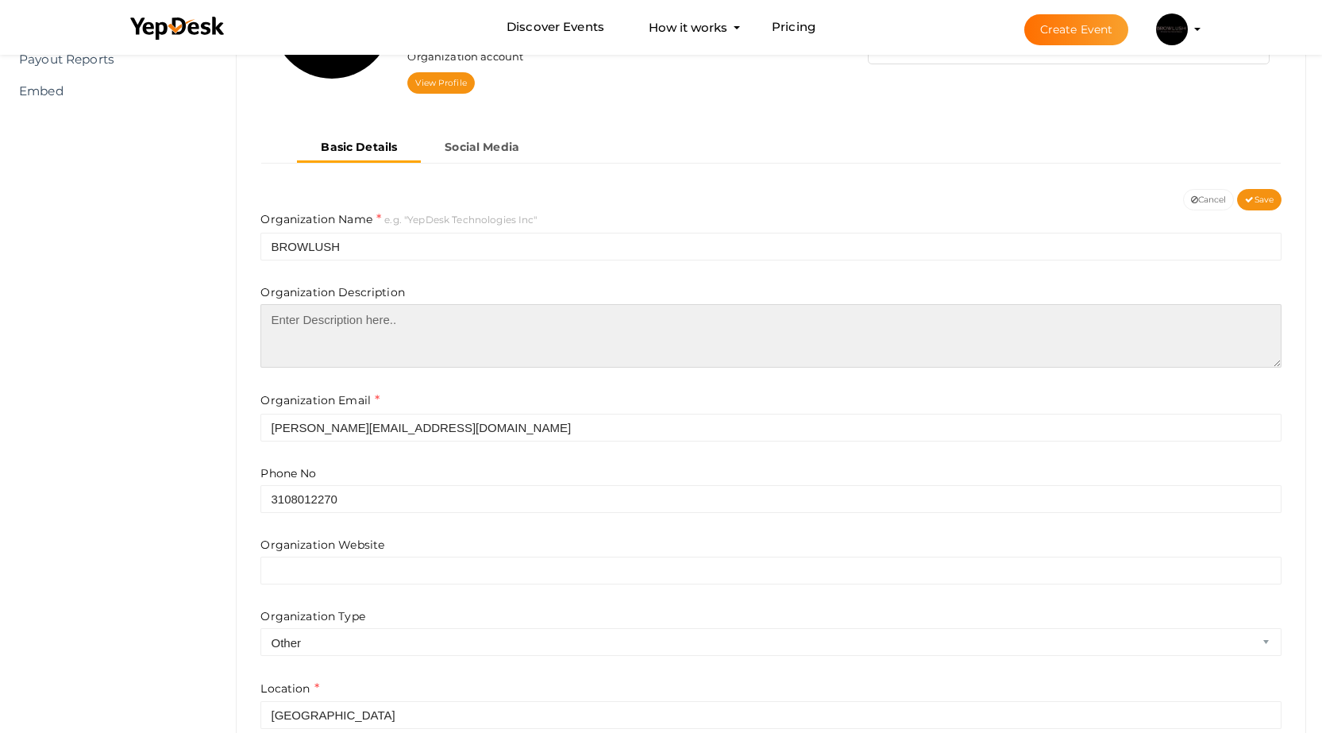
click at [360, 326] on textarea at bounding box center [770, 335] width 1021 height 63
paste textarea "At [GEOGRAPHIC_DATA], our story begins with a passion for empowering individual…"
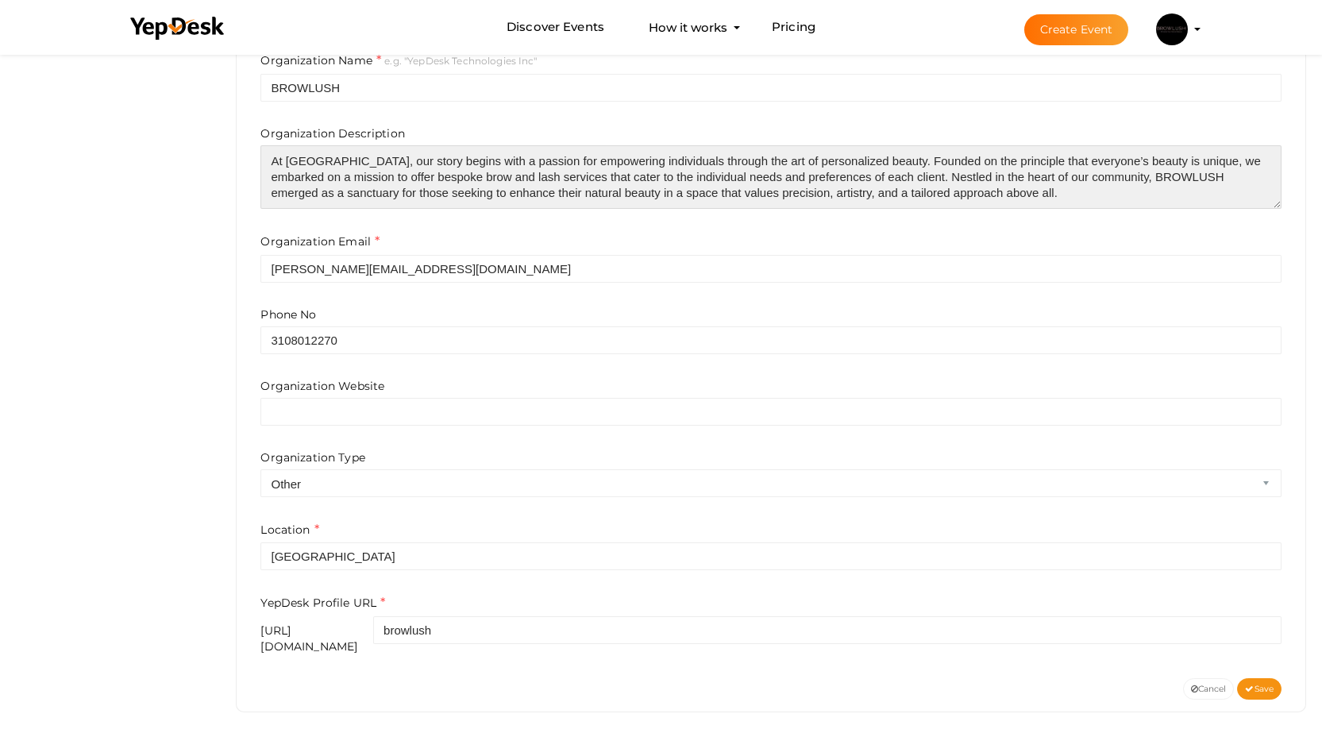
scroll to position [398, 0]
type textarea "At [GEOGRAPHIC_DATA], our story begins with a passion for empowering individual…"
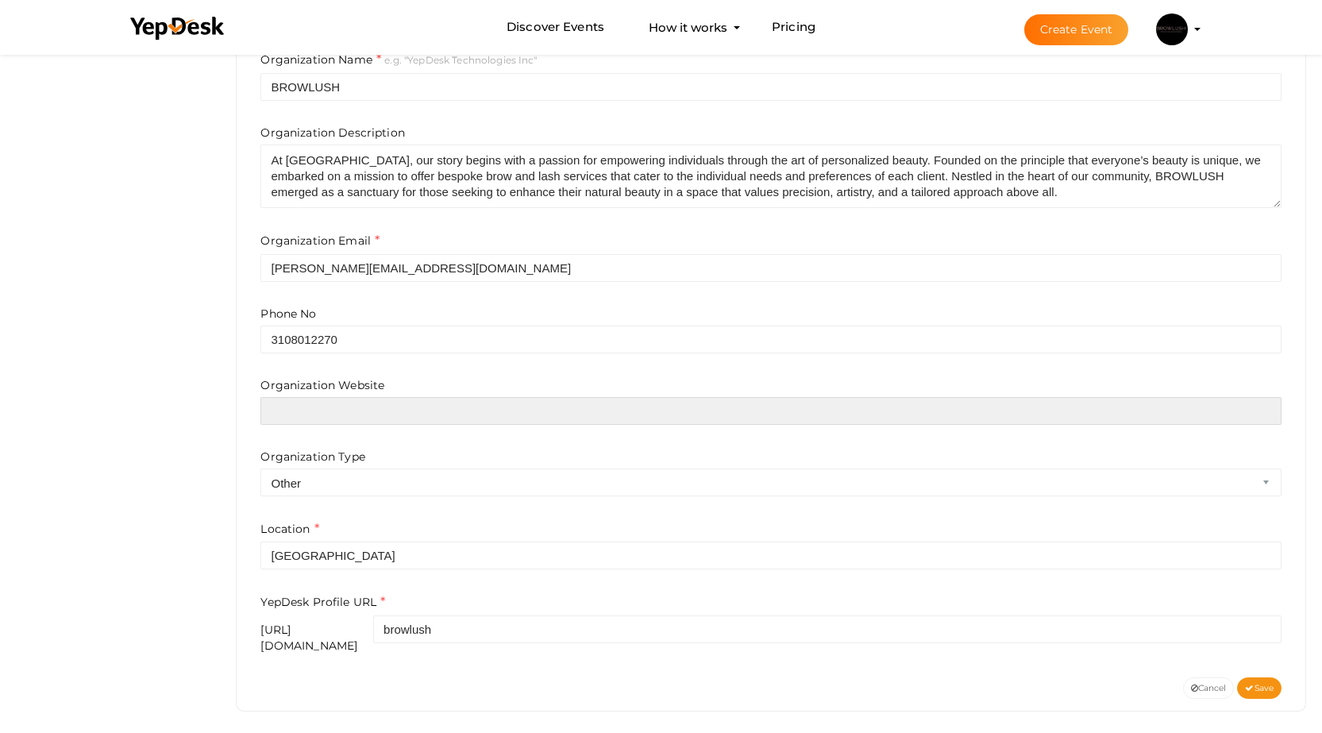
click at [367, 409] on input "text" at bounding box center [770, 411] width 1021 height 28
type input "BROWLUSH"
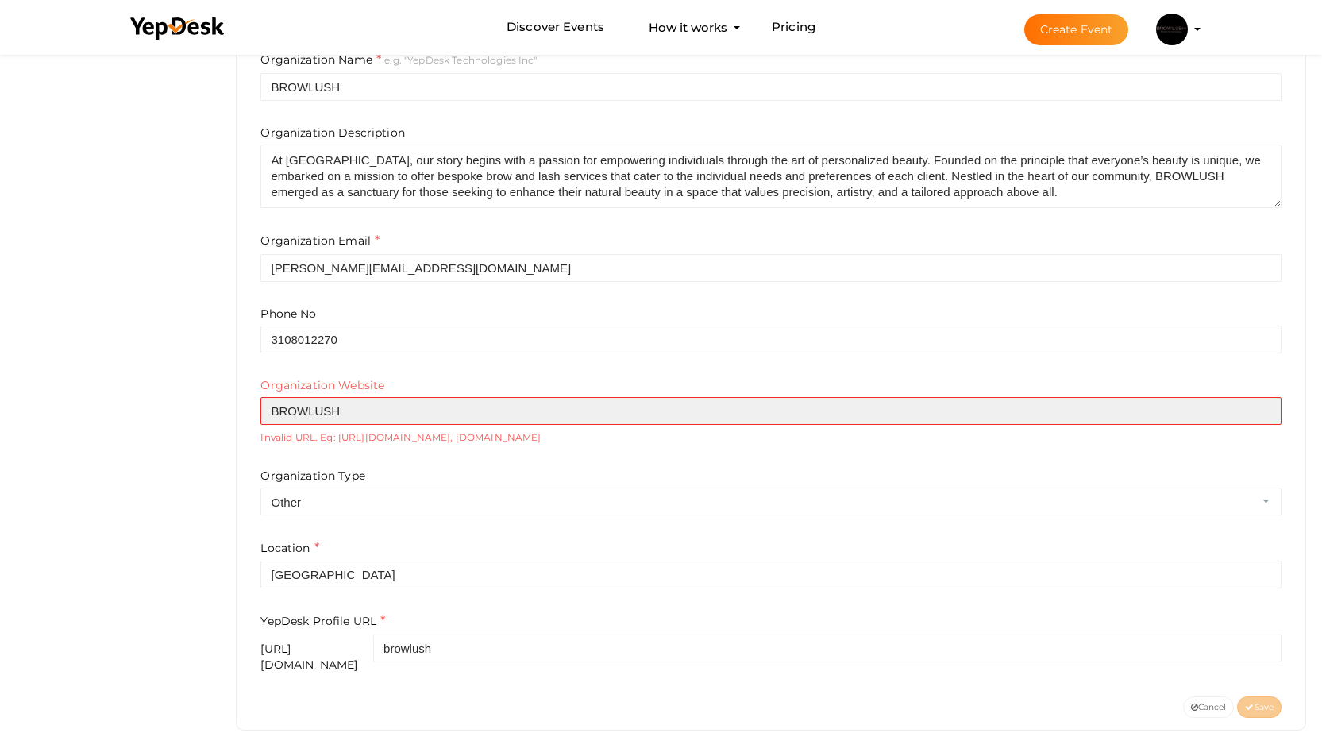
click at [397, 416] on input "BROWLUSH" at bounding box center [770, 411] width 1021 height 28
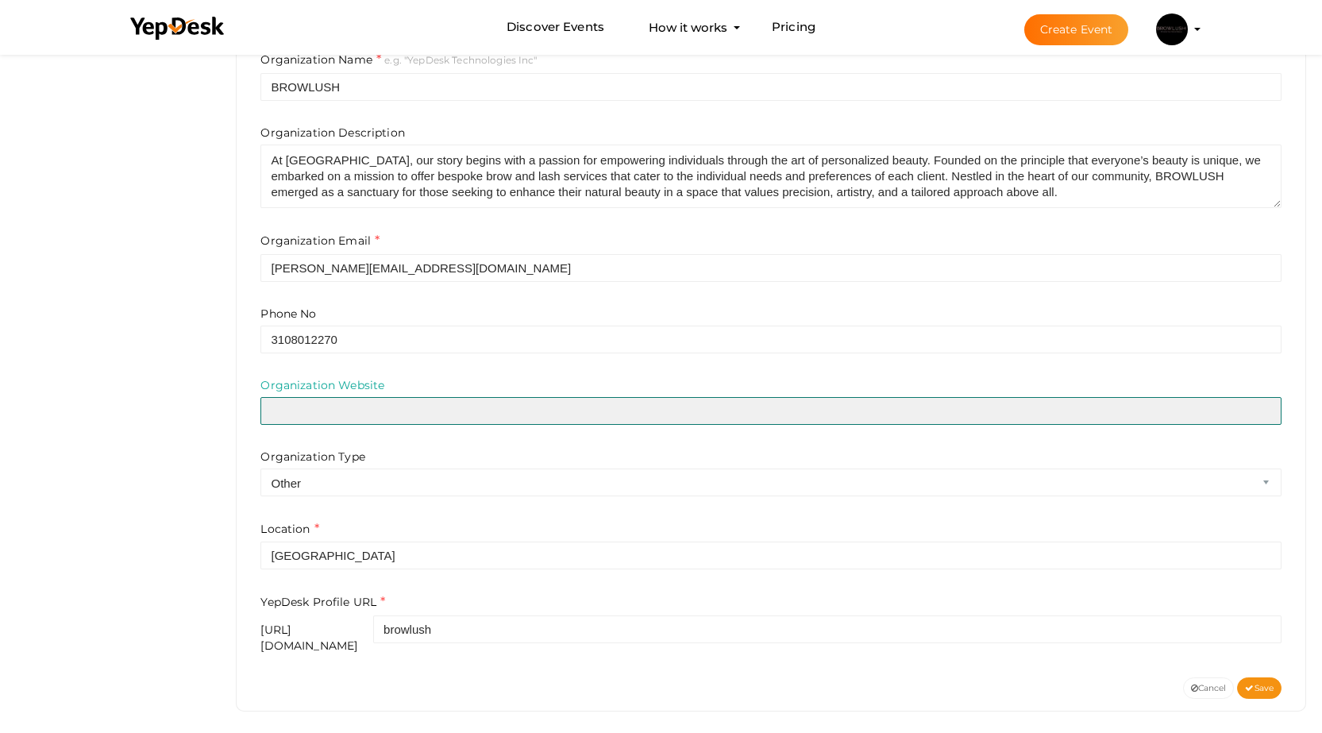
paste input "https://browlush.com/"
type input "https://browlush.com/"
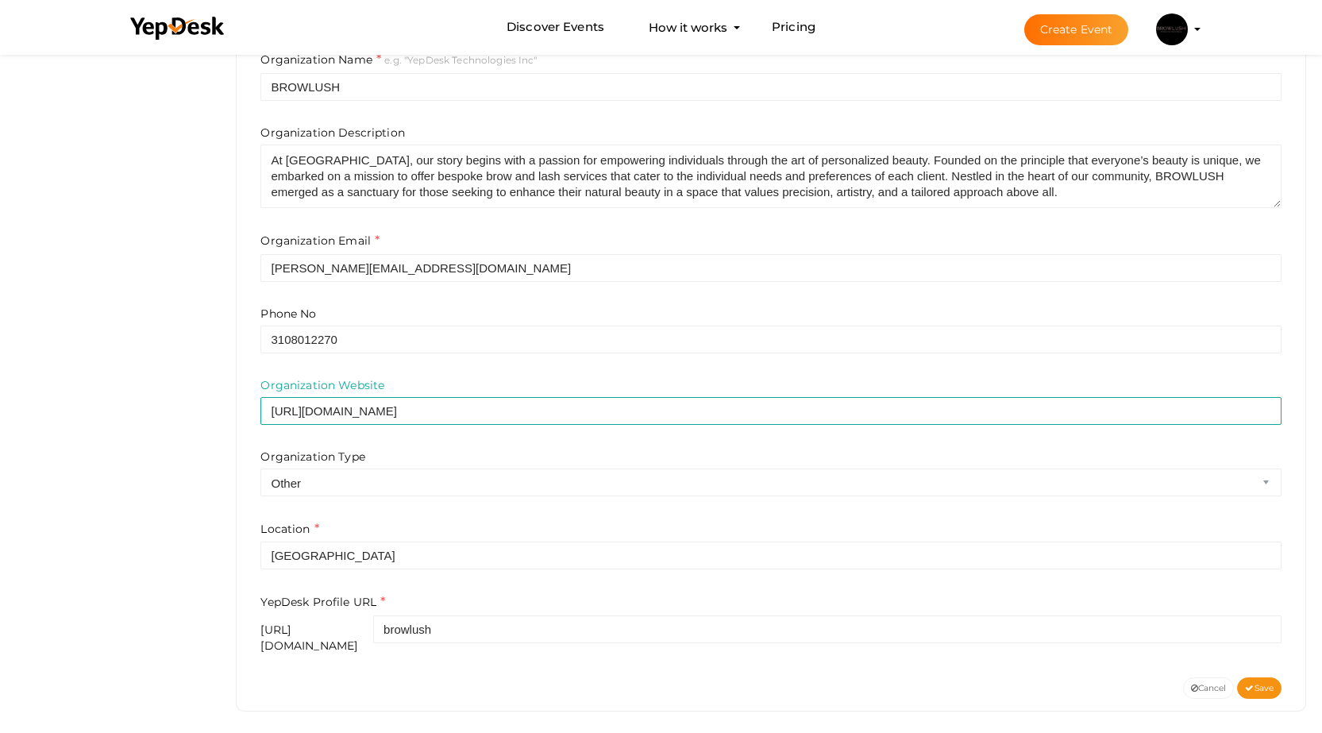
click at [398, 511] on form "Organization Name e.g. "YepDesk Technologies Inc" BROWLUSH Organization Descrip…" at bounding box center [770, 352] width 1021 height 602
click at [1271, 683] on span "Save" at bounding box center [1259, 688] width 29 height 10
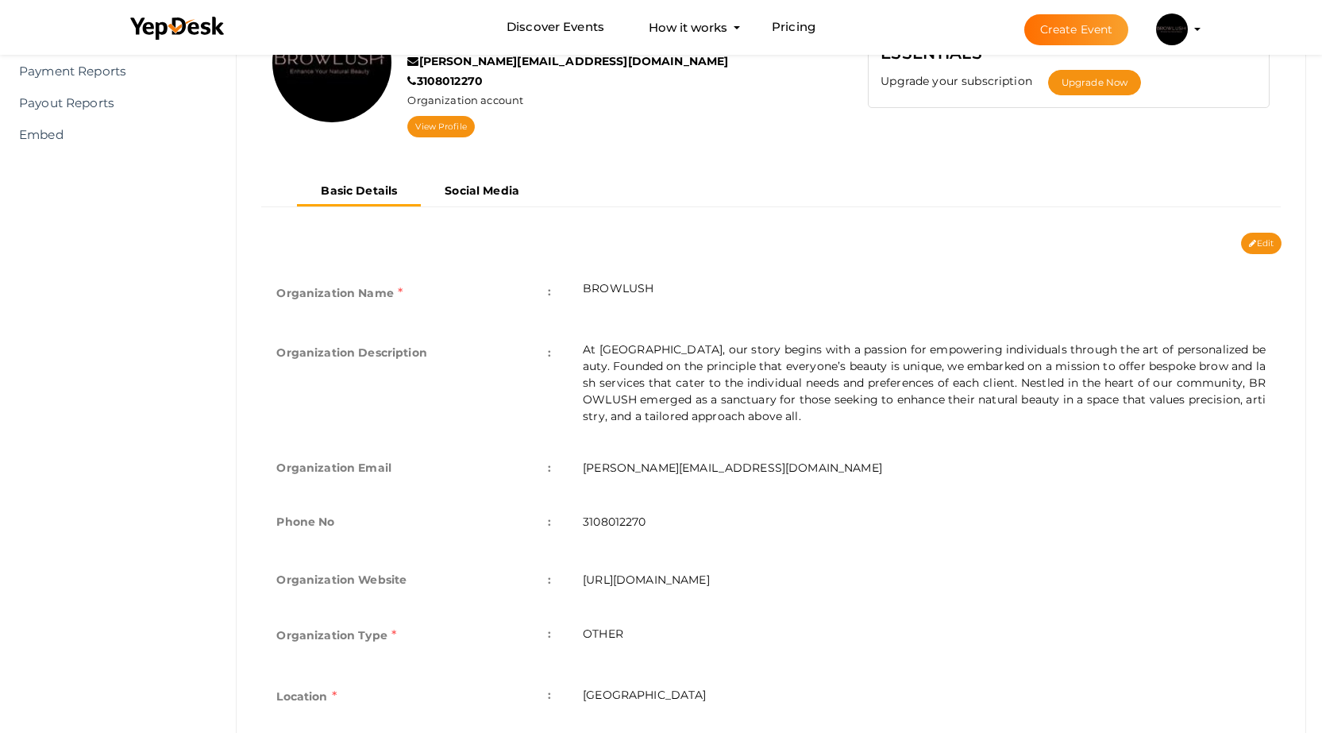
scroll to position [0, 0]
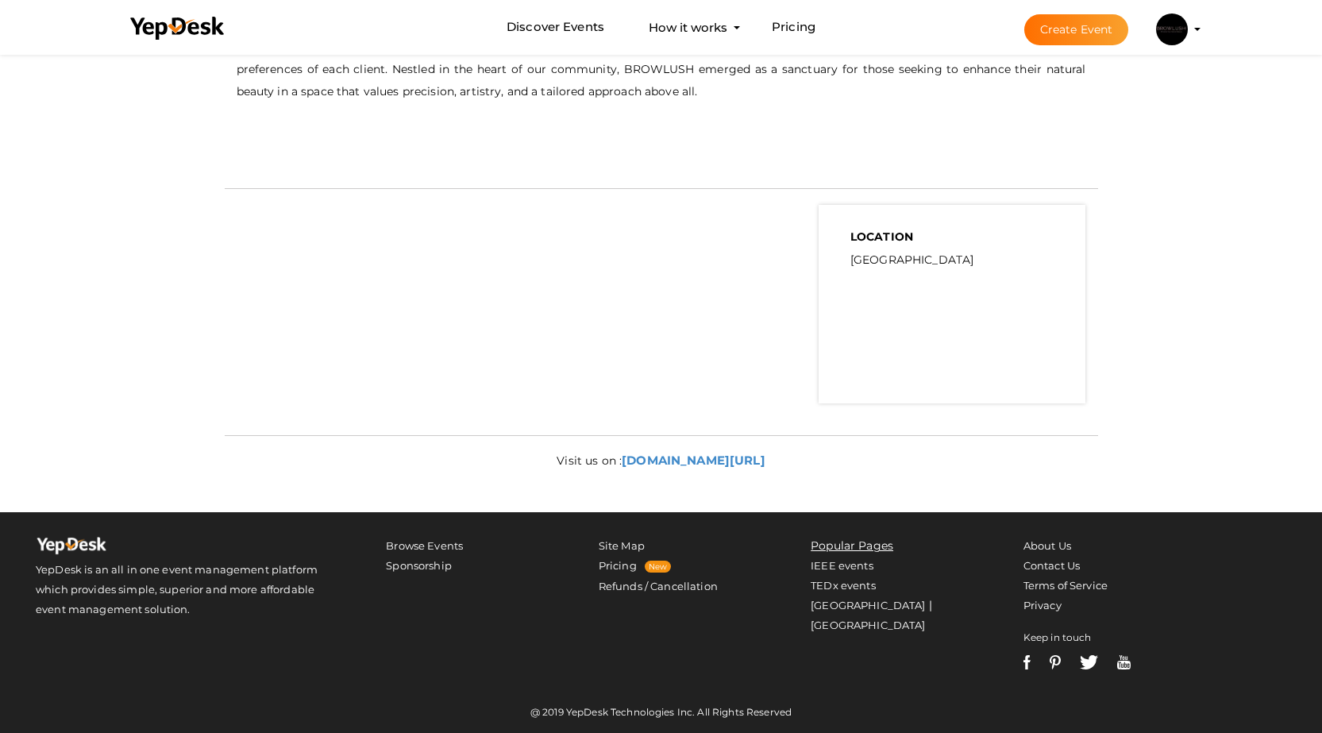
scroll to position [574, 0]
